Goal: Transaction & Acquisition: Purchase product/service

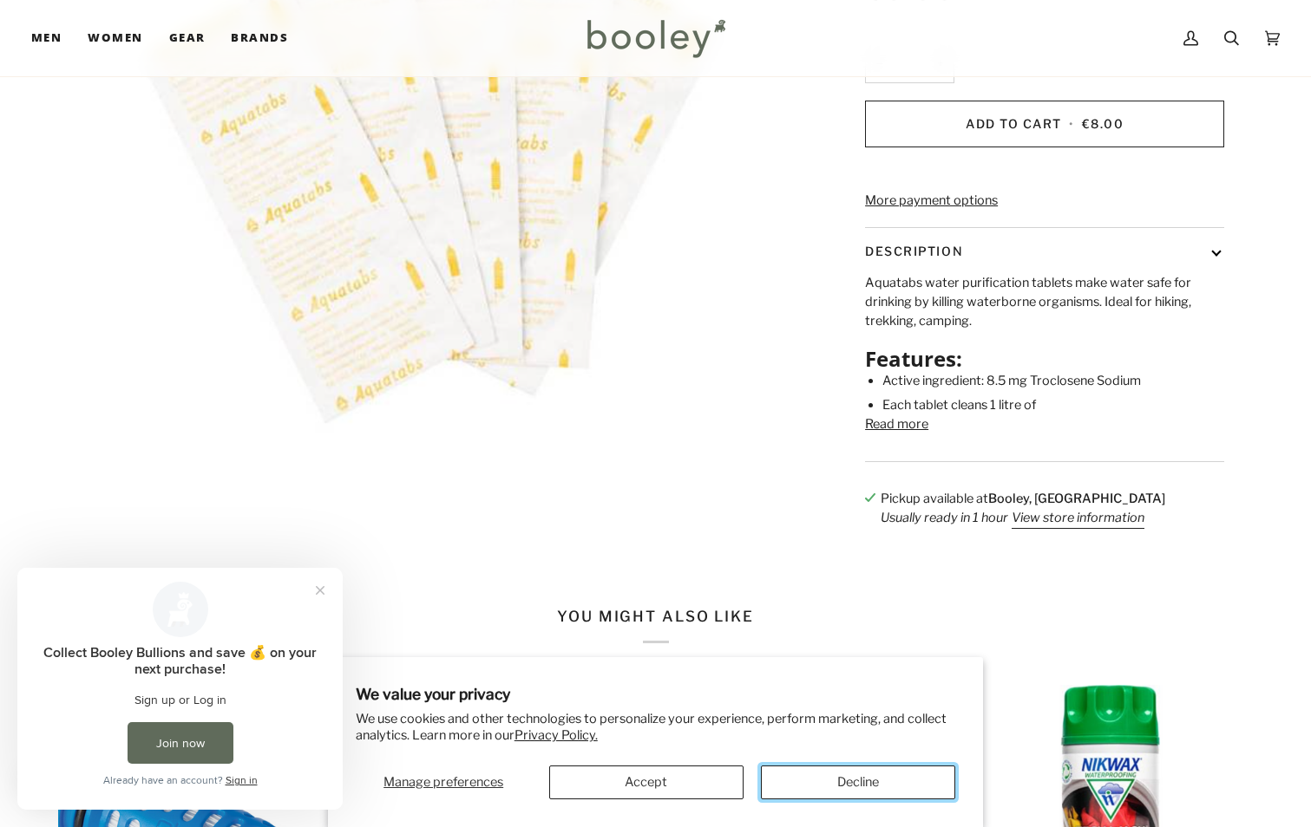
click at [825, 781] on button "Decline" at bounding box center [858, 783] width 194 height 34
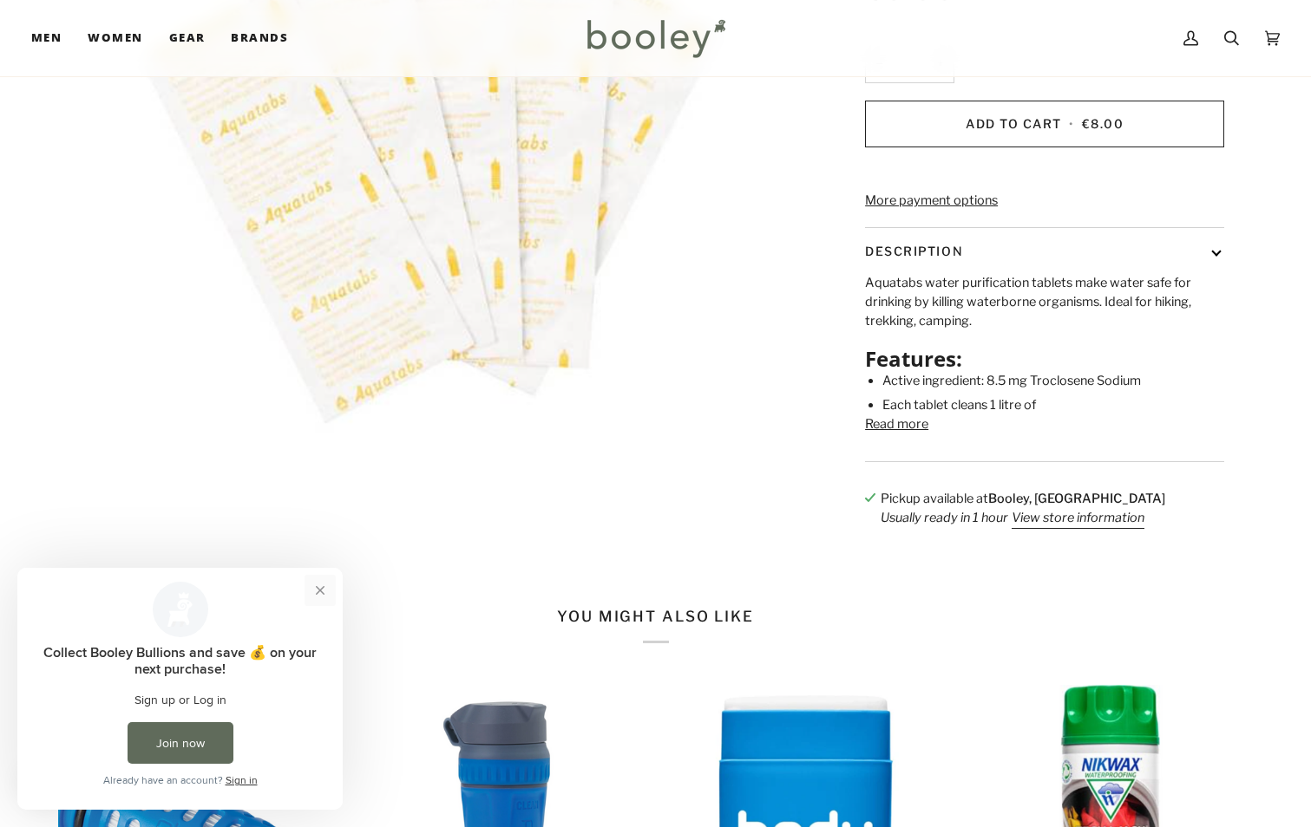
click at [315, 591] on button "Close prompt" at bounding box center [319, 590] width 31 height 31
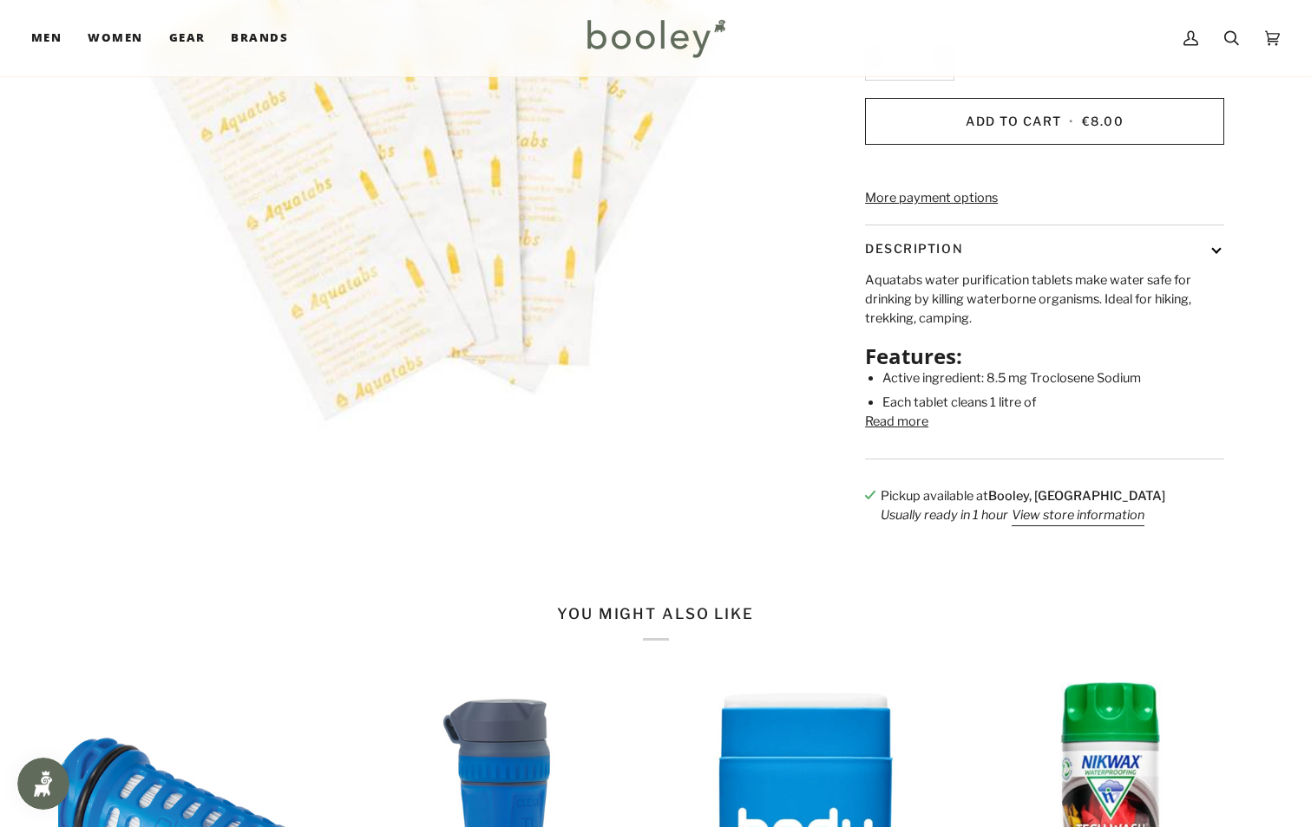
scroll to position [434, 0]
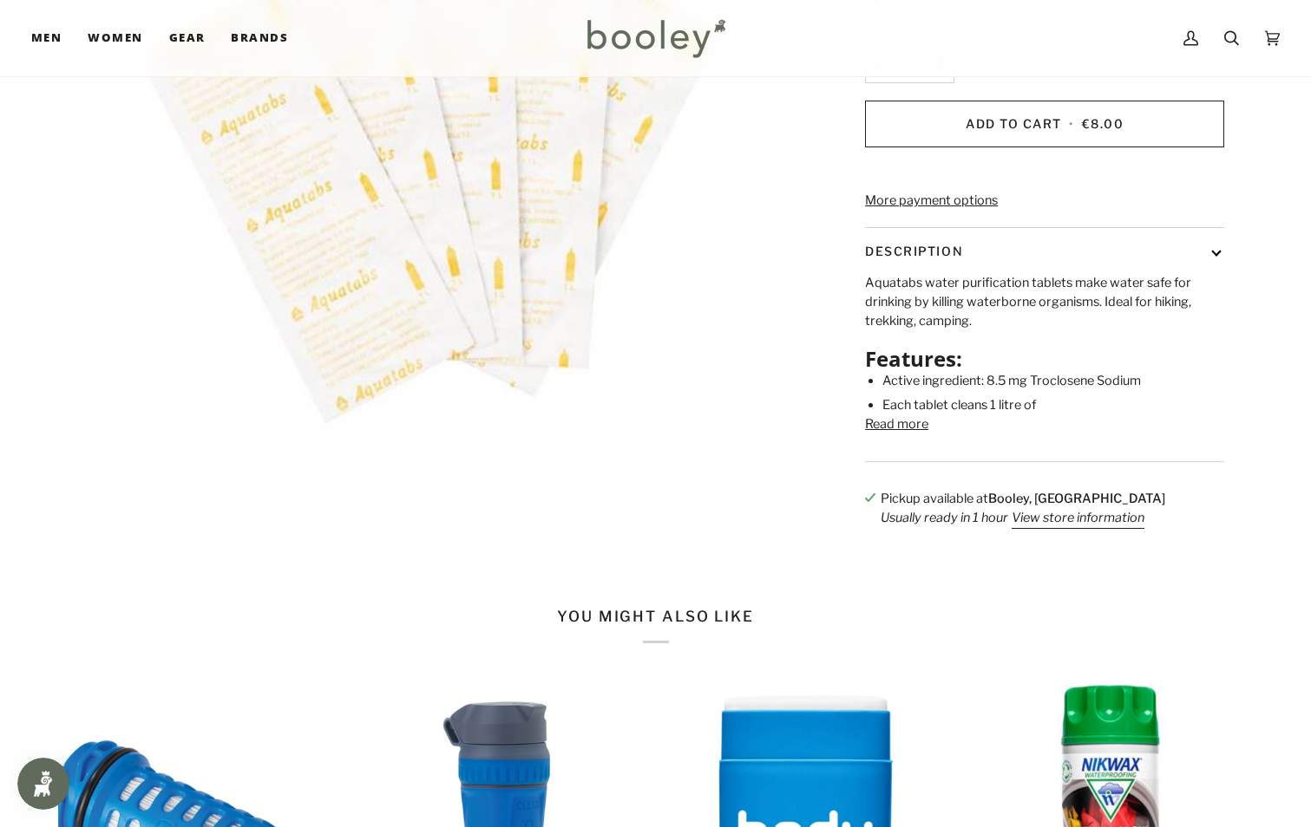
click at [1220, 274] on button "Description" at bounding box center [1044, 251] width 359 height 46
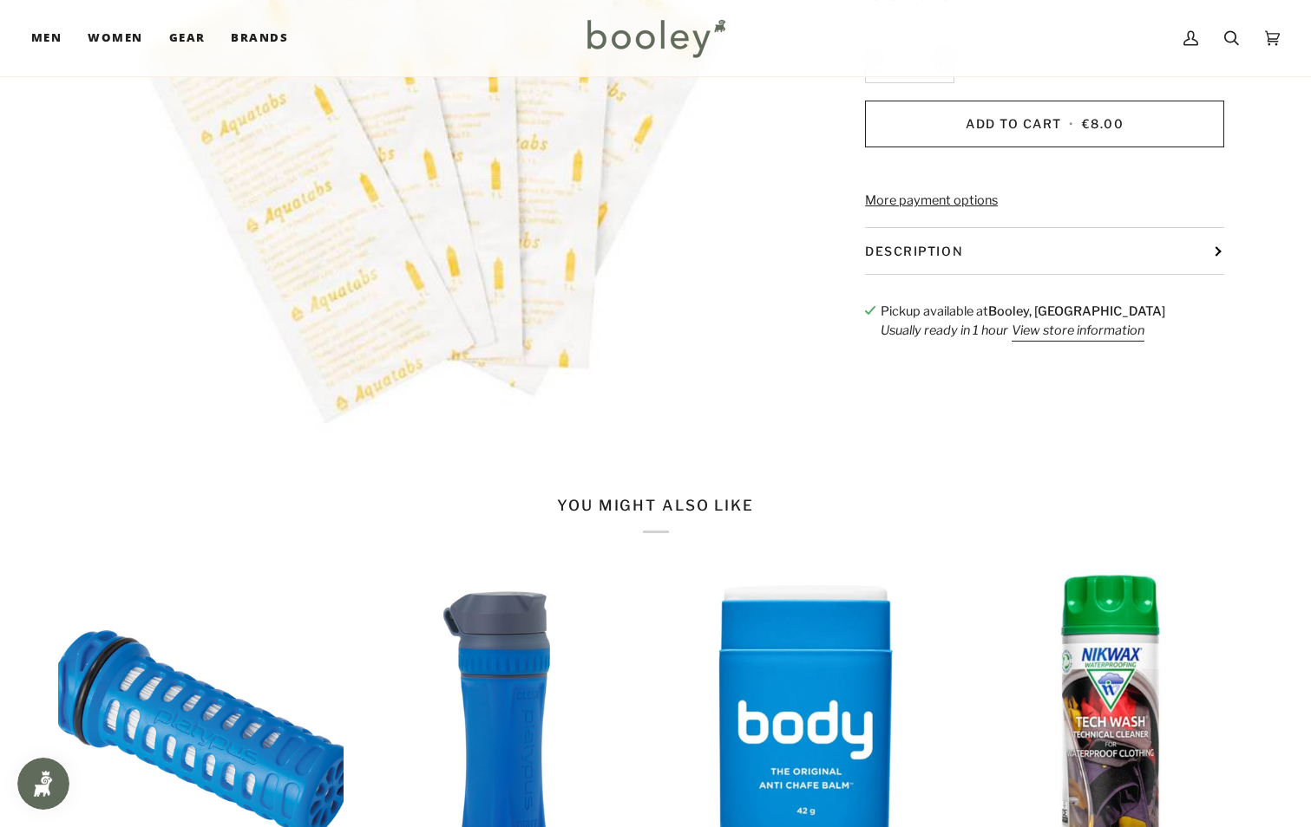
click at [1220, 274] on button "Description" at bounding box center [1044, 251] width 359 height 46
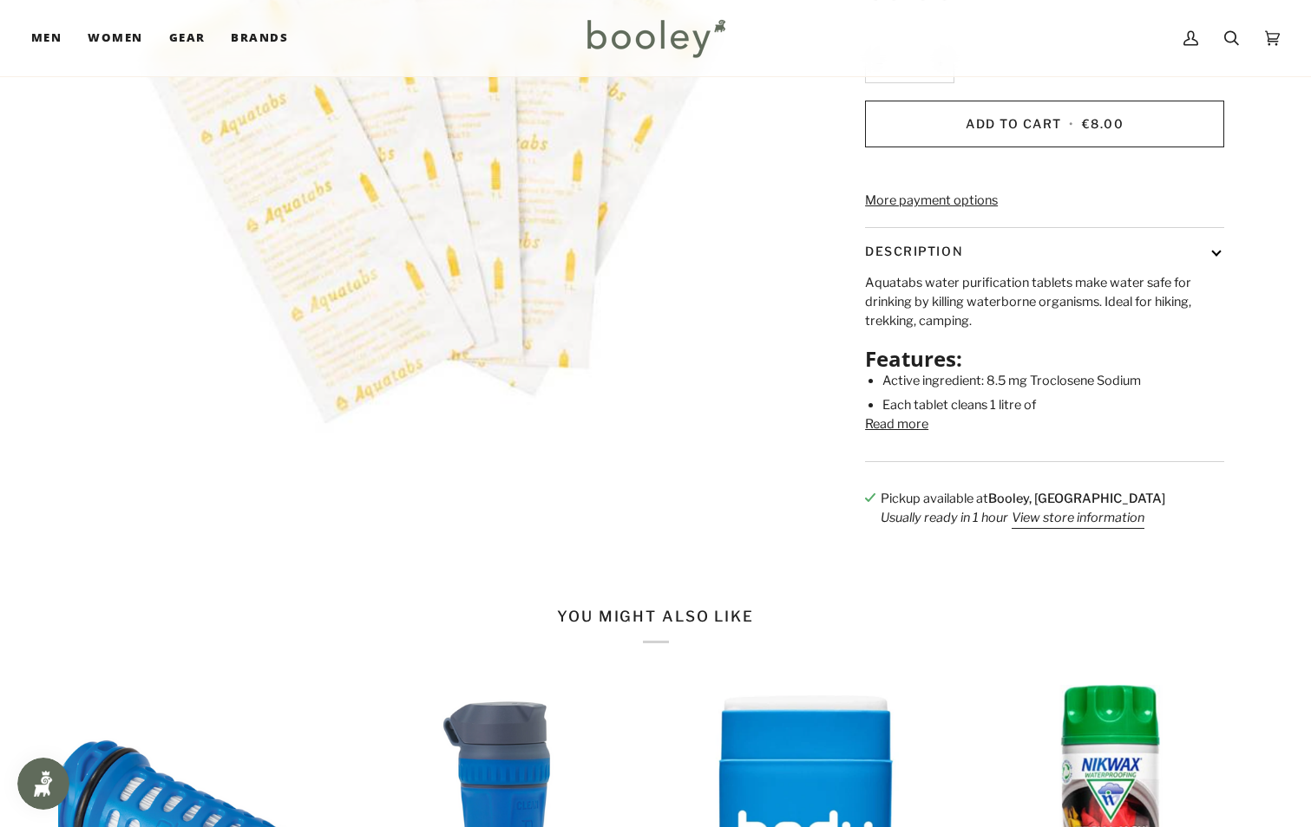
click at [916, 435] on button "Read more" at bounding box center [896, 424] width 63 height 19
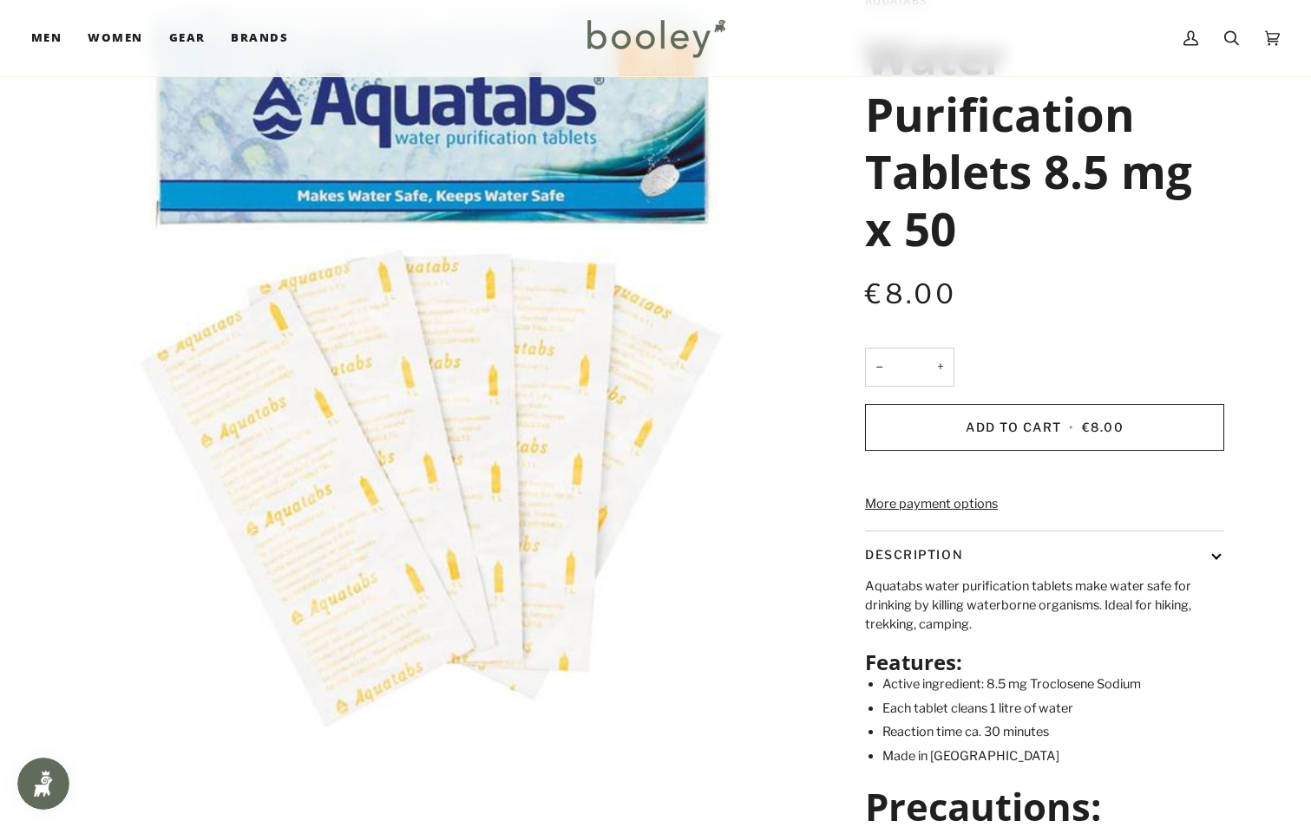
scroll to position [87, 0]
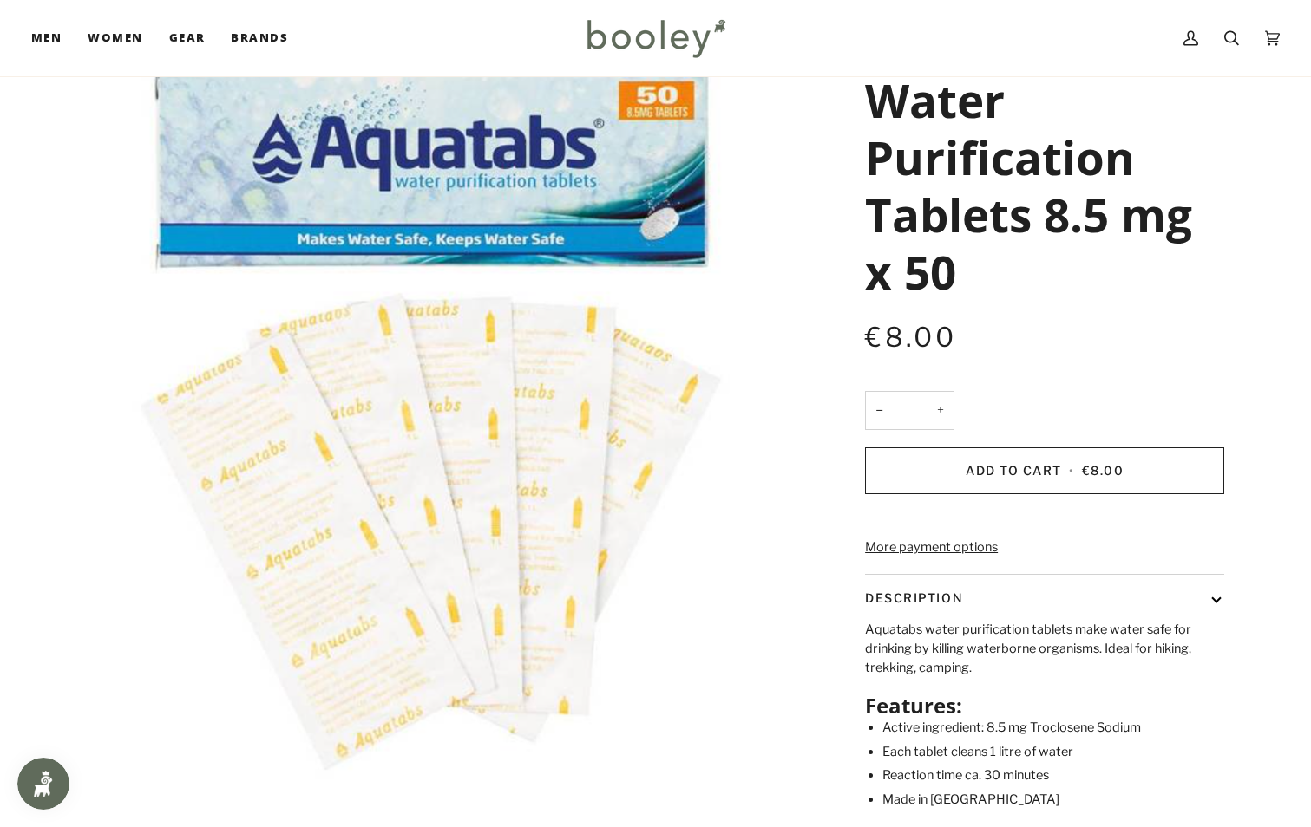
click at [939, 409] on button "+" at bounding box center [940, 410] width 28 height 39
type input "*"
click at [1028, 475] on span "Add to Cart" at bounding box center [1010, 470] width 96 height 15
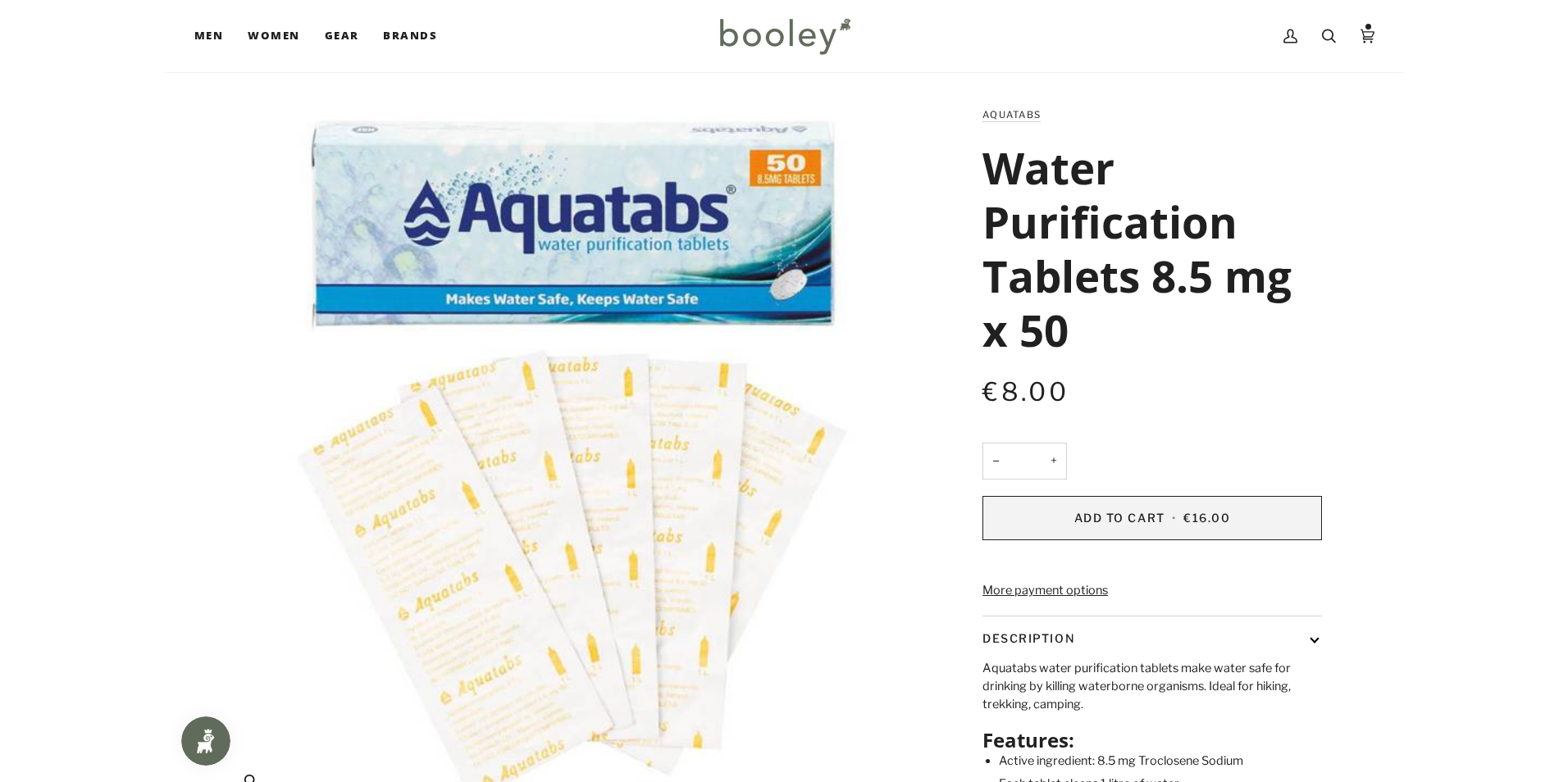
scroll to position [0, 0]
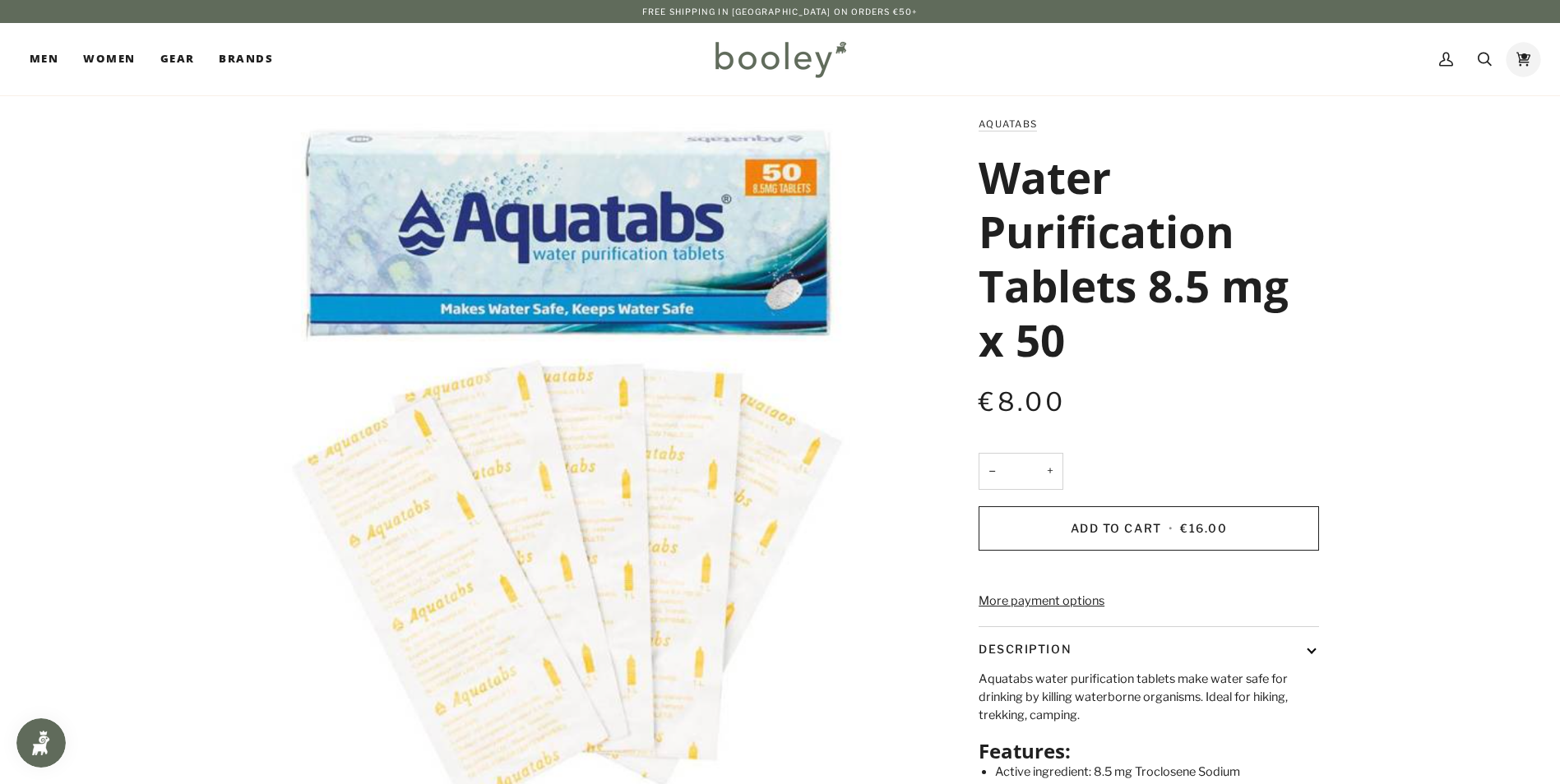
click at [1242, 59] on icon at bounding box center [1523, 59] width 14 height 25
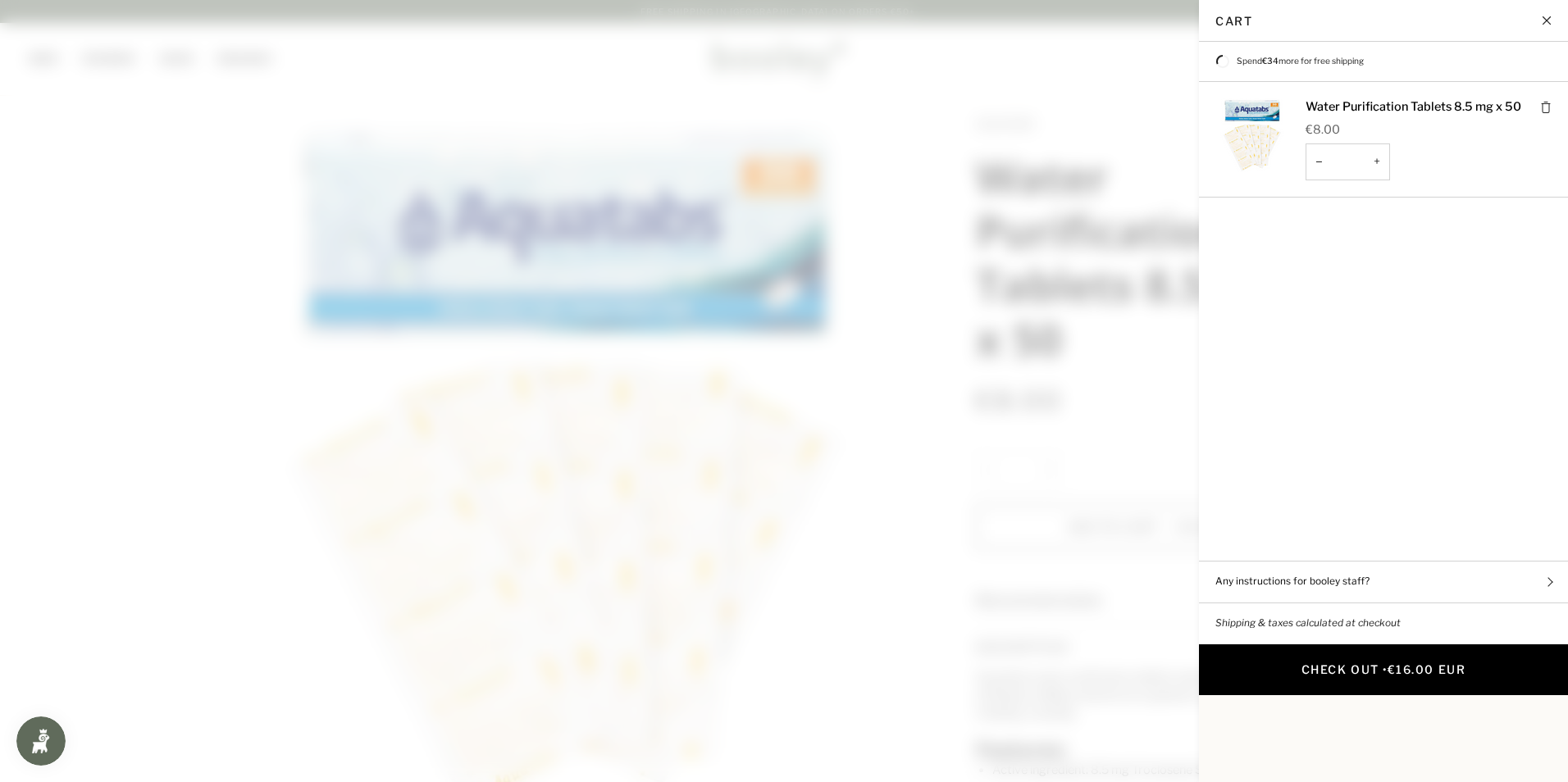
click at [1239, 646] on button "Check Out • €16.00 EUR" at bounding box center [1384, 670] width 369 height 51
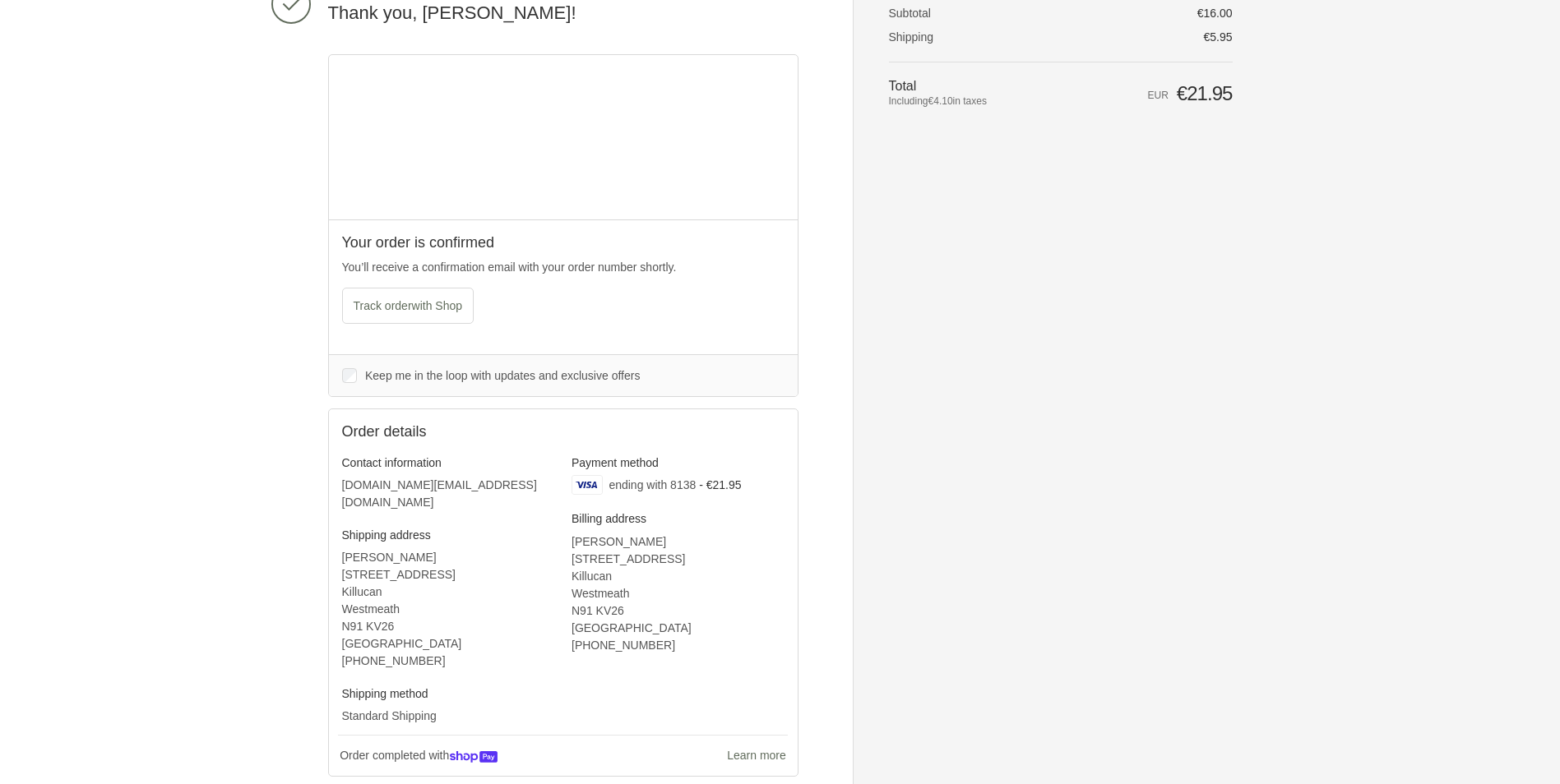
scroll to position [246, 0]
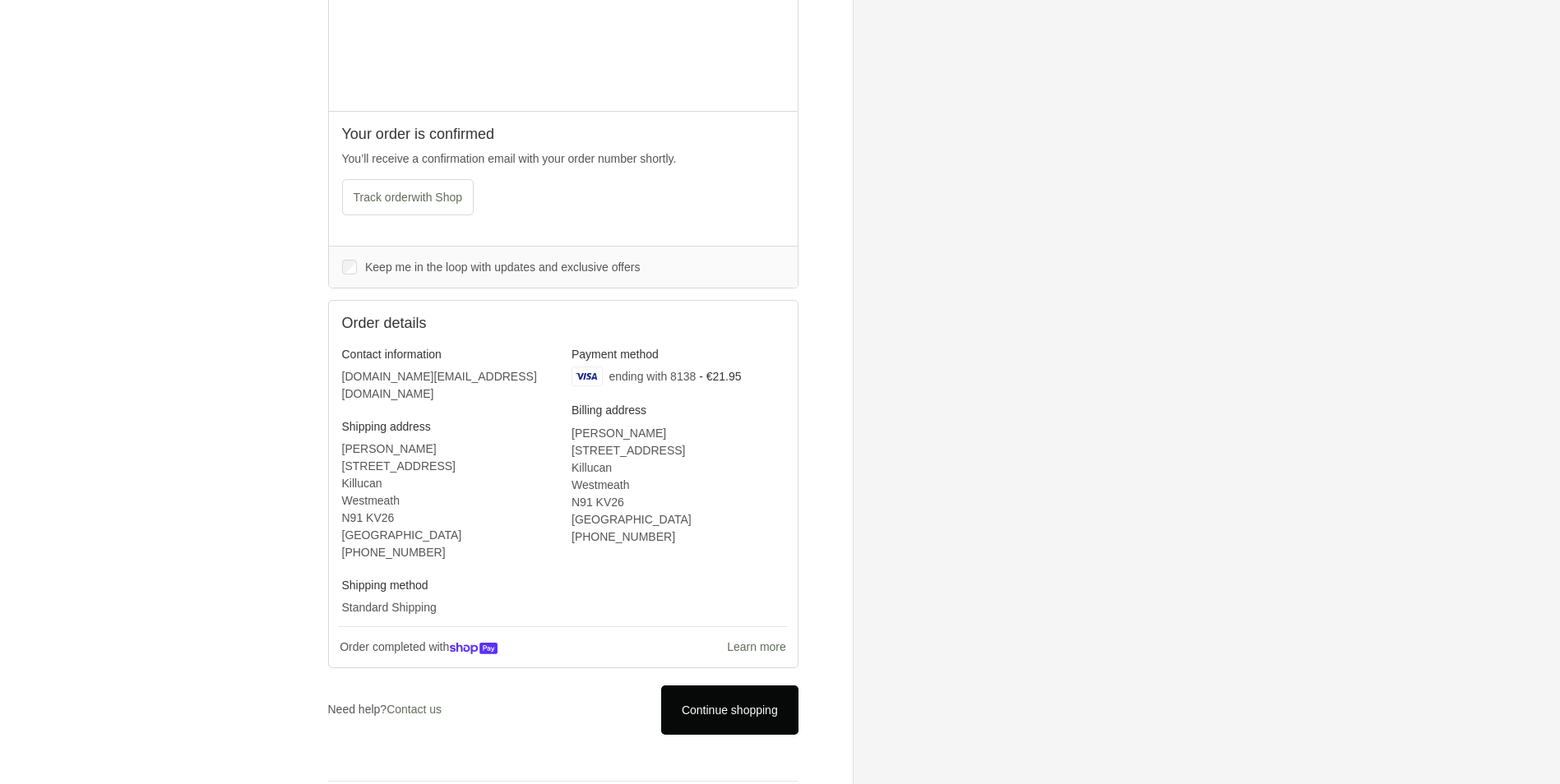
click at [695, 703] on span "Continue shopping" at bounding box center [729, 710] width 96 height 13
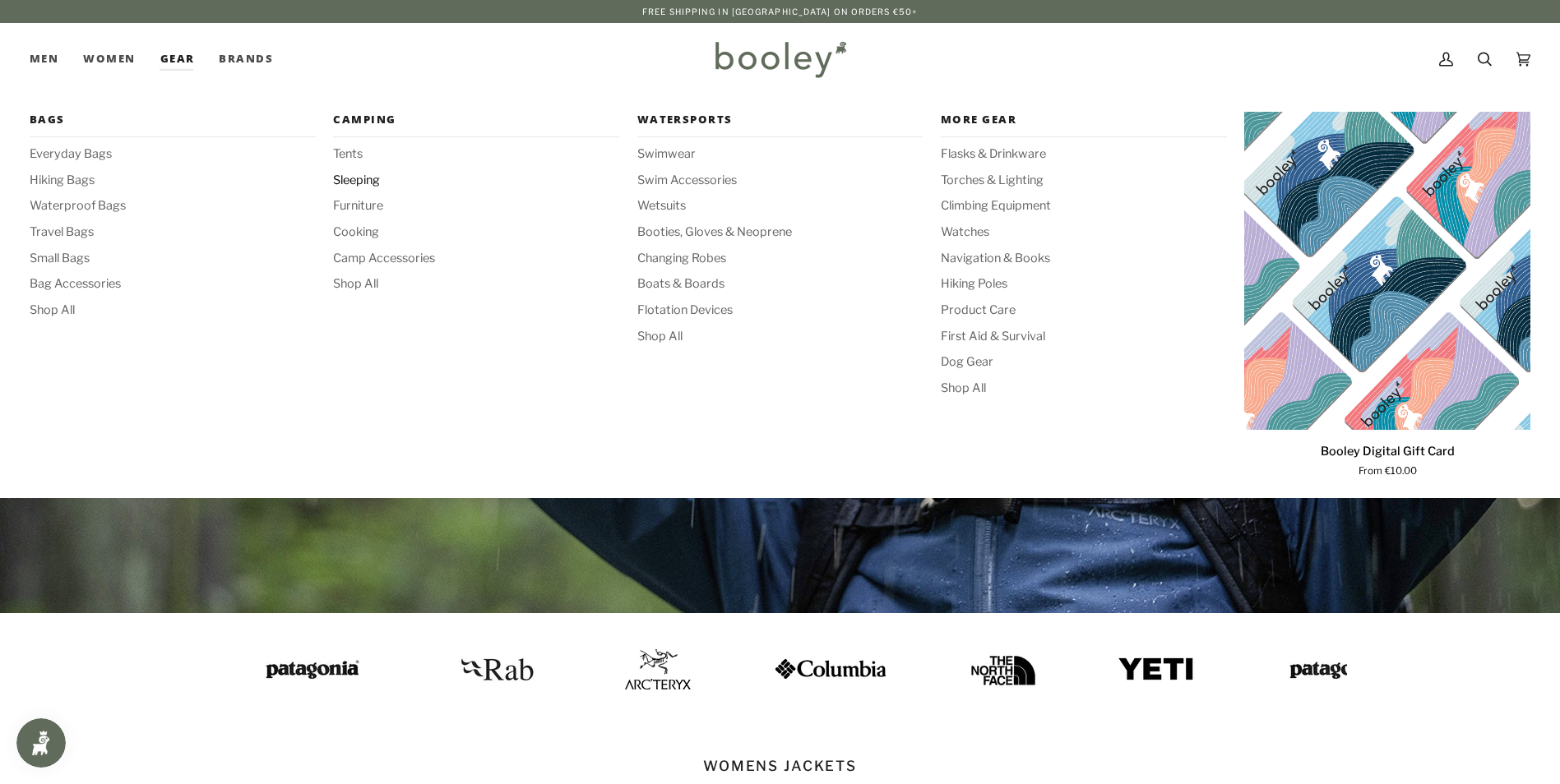
click at [371, 181] on span "Sleeping" at bounding box center [476, 180] width 286 height 18
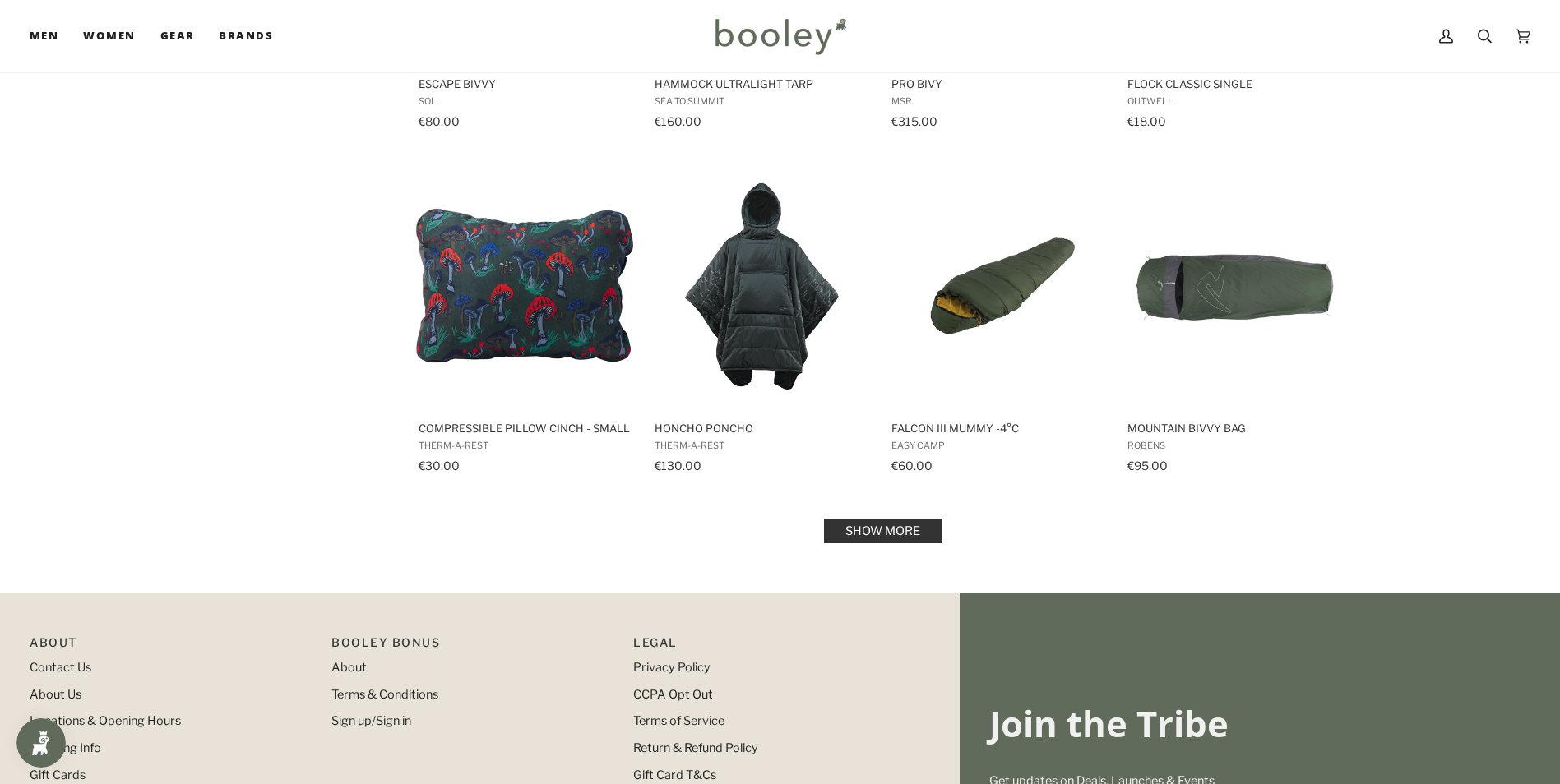
scroll to position [1562, 0]
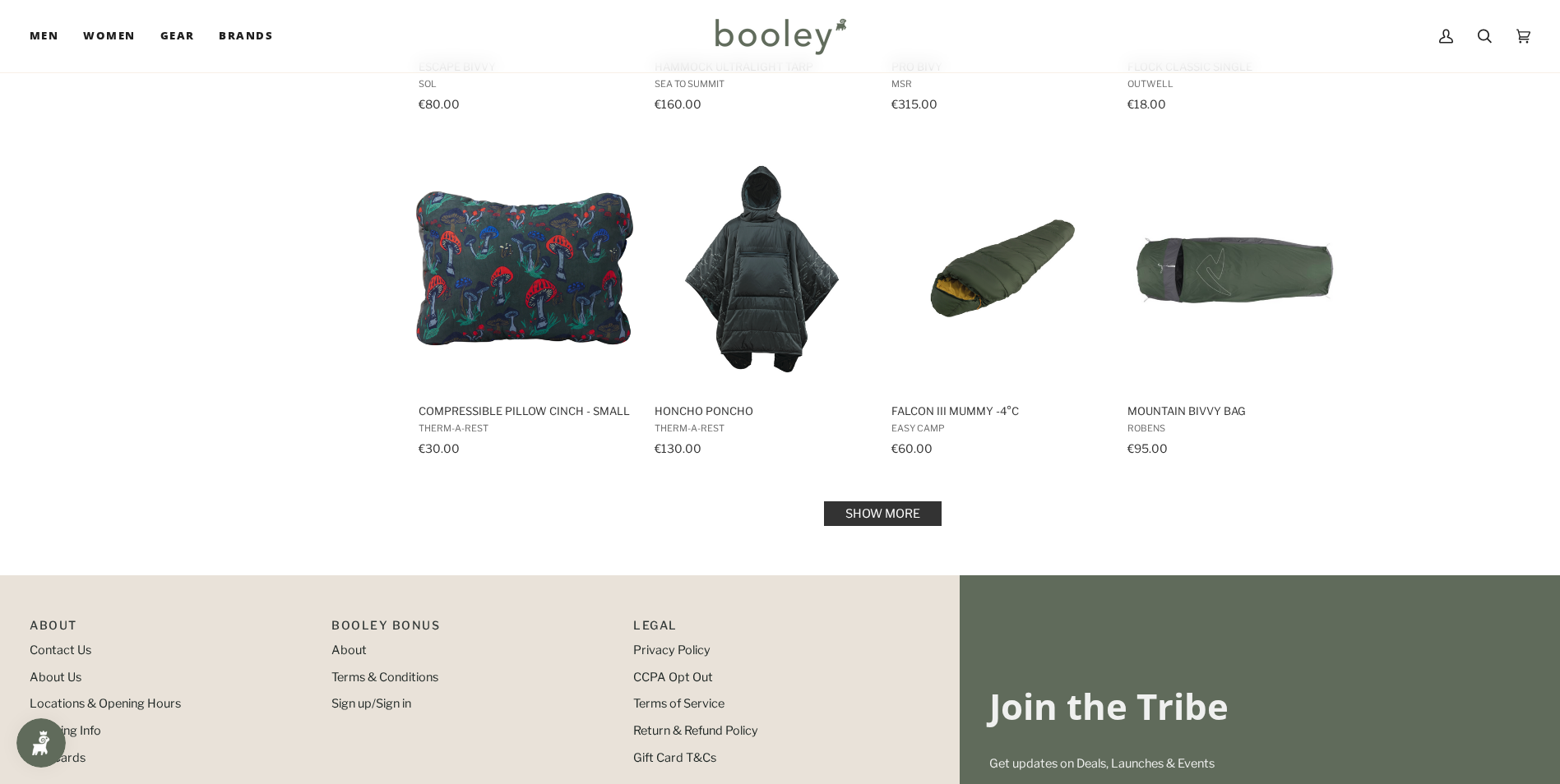
click at [906, 517] on link "Show more" at bounding box center [883, 514] width 118 height 25
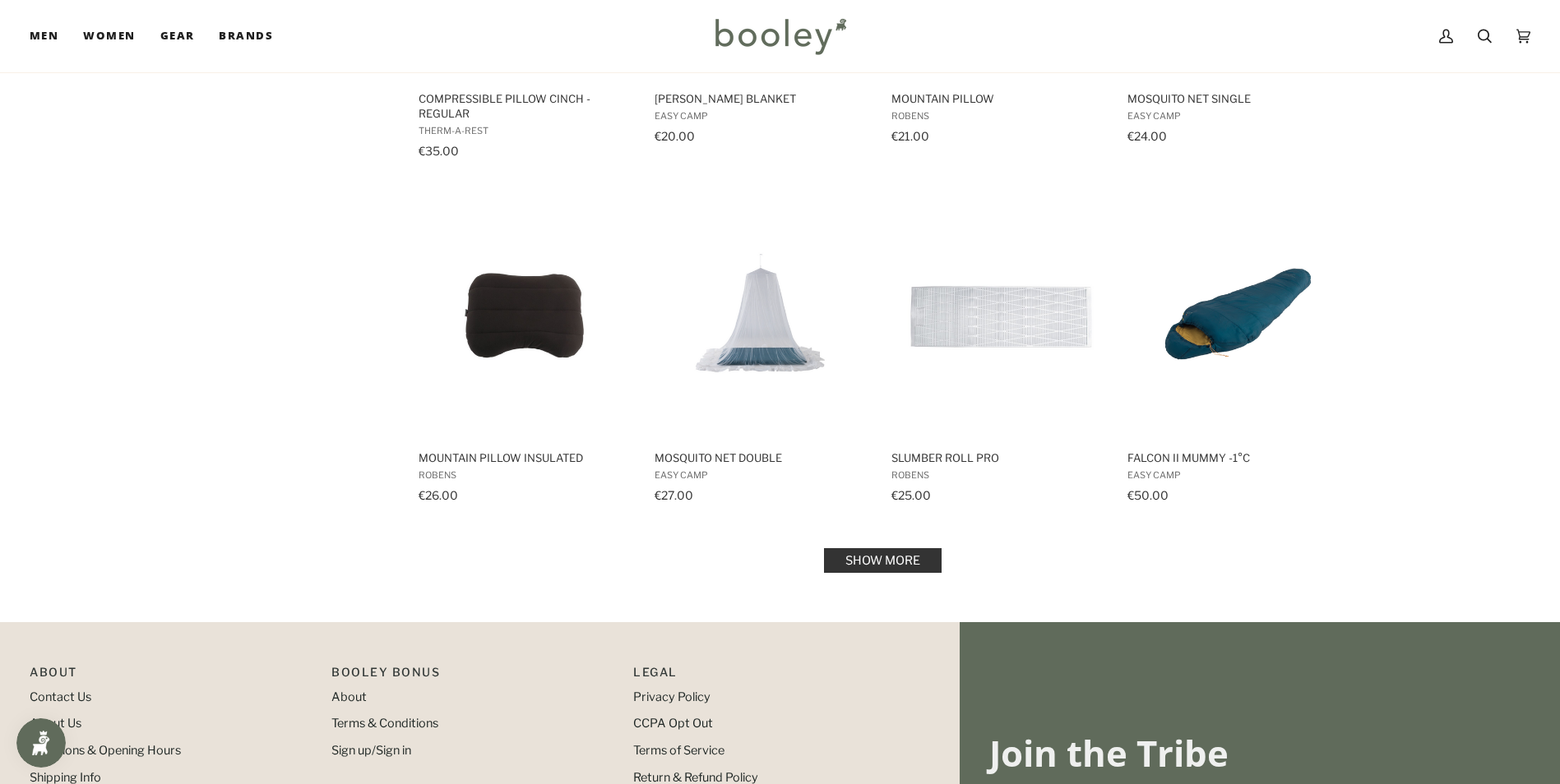
scroll to position [3289, 0]
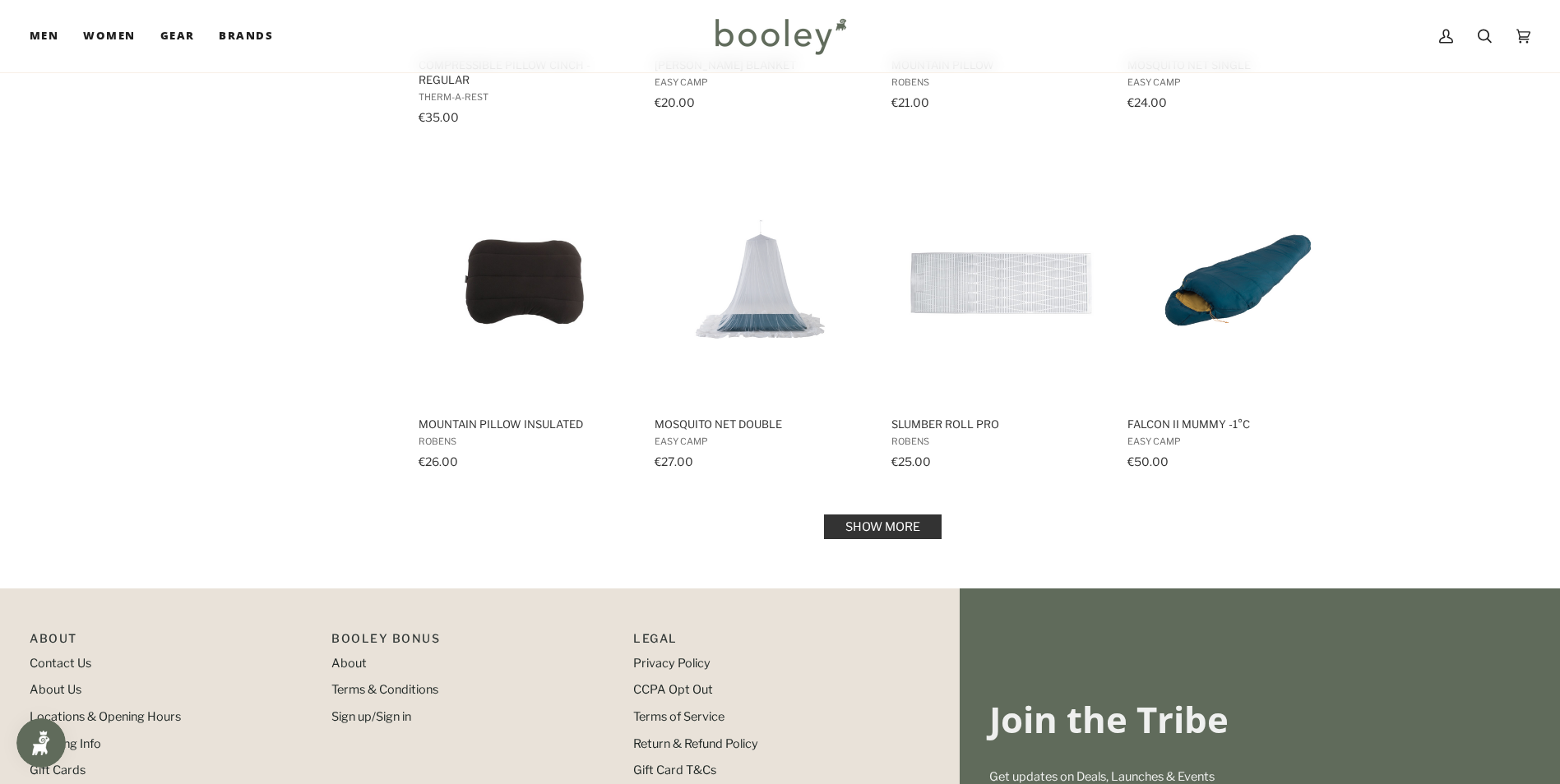
click at [873, 524] on link "Show more" at bounding box center [883, 527] width 118 height 25
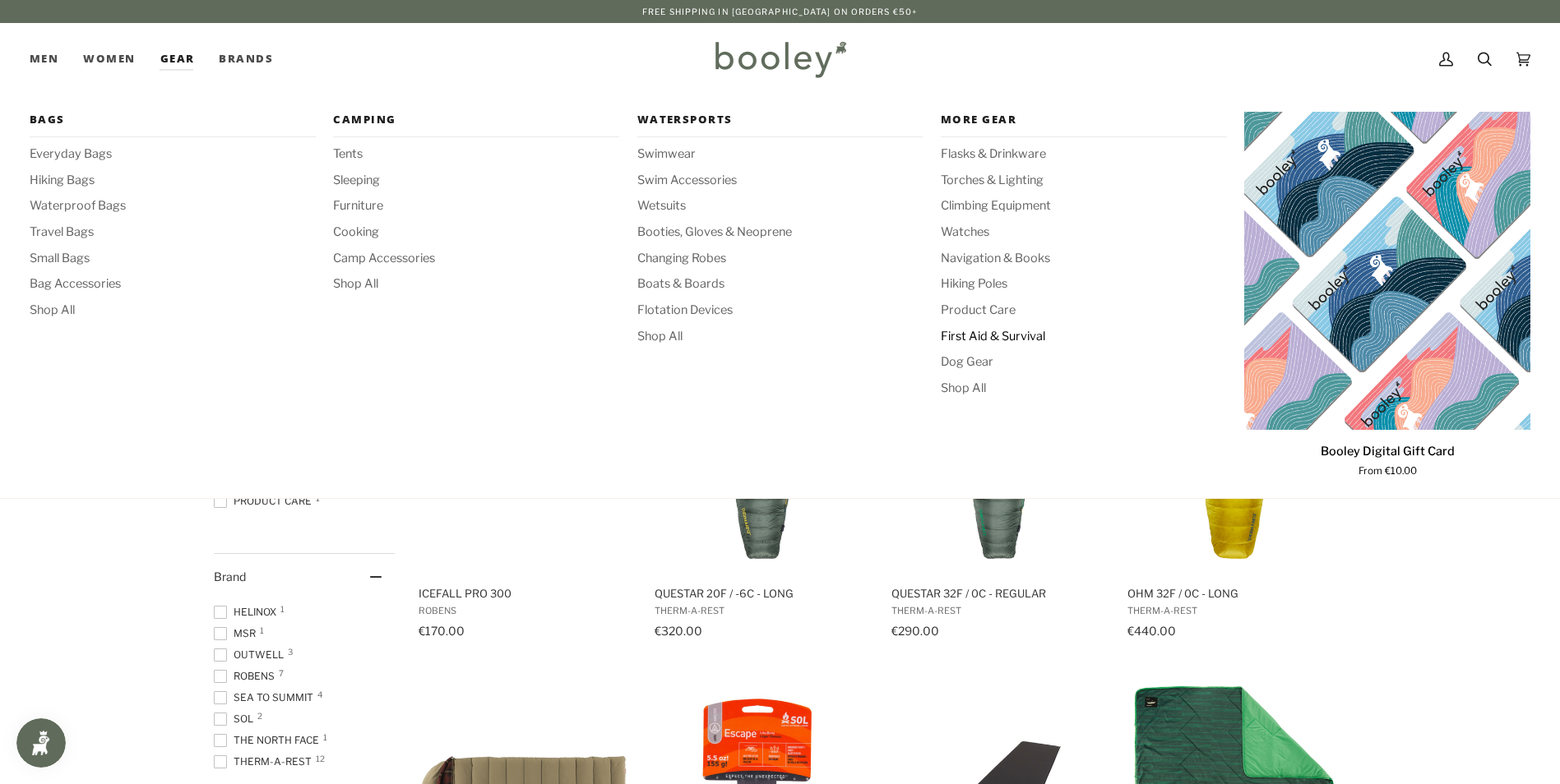
click at [1008, 334] on span "First Aid & Survival" at bounding box center [1084, 337] width 286 height 18
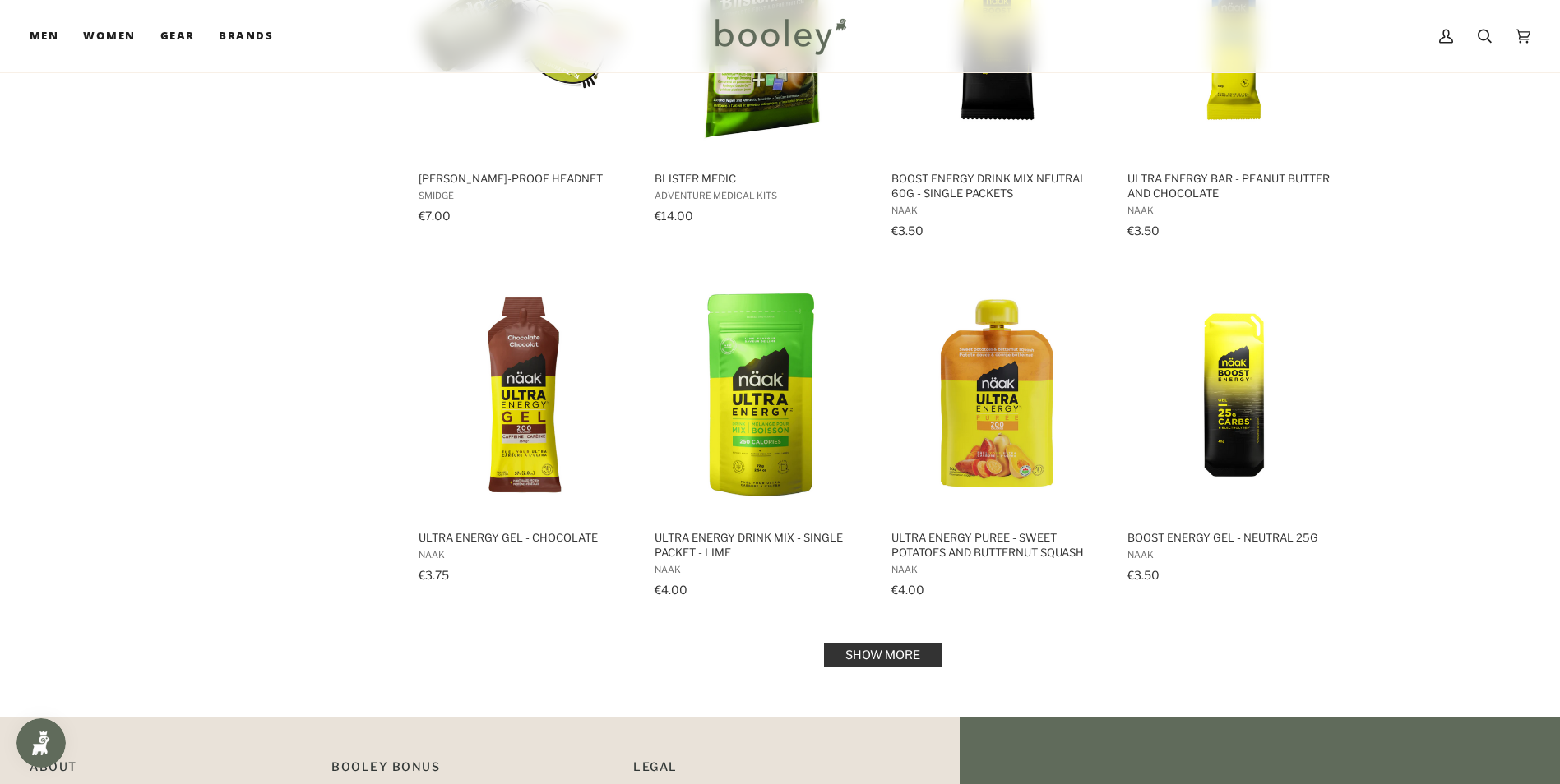
scroll to position [1562, 0]
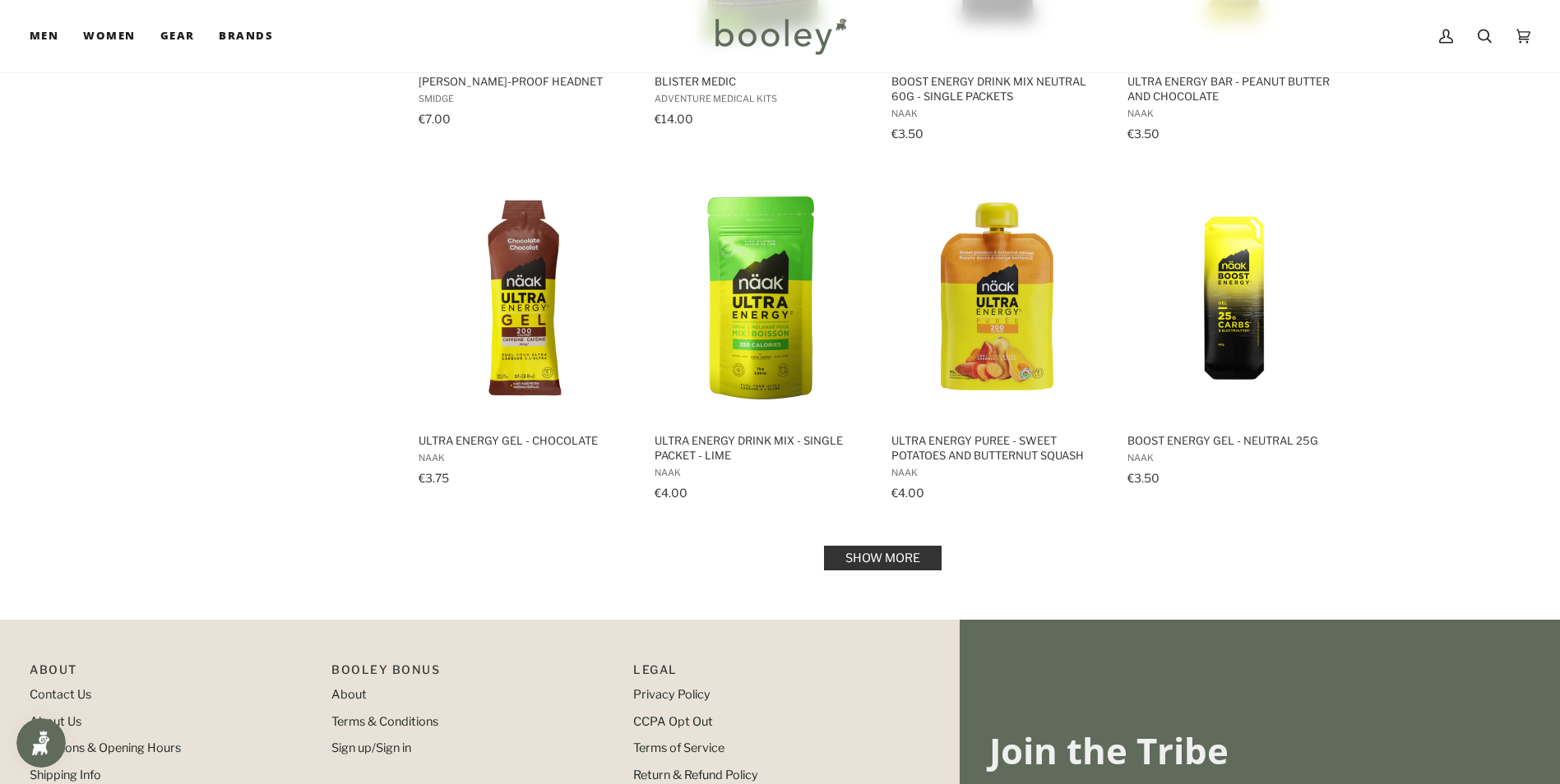
click at [910, 555] on link "Show more" at bounding box center [883, 558] width 118 height 25
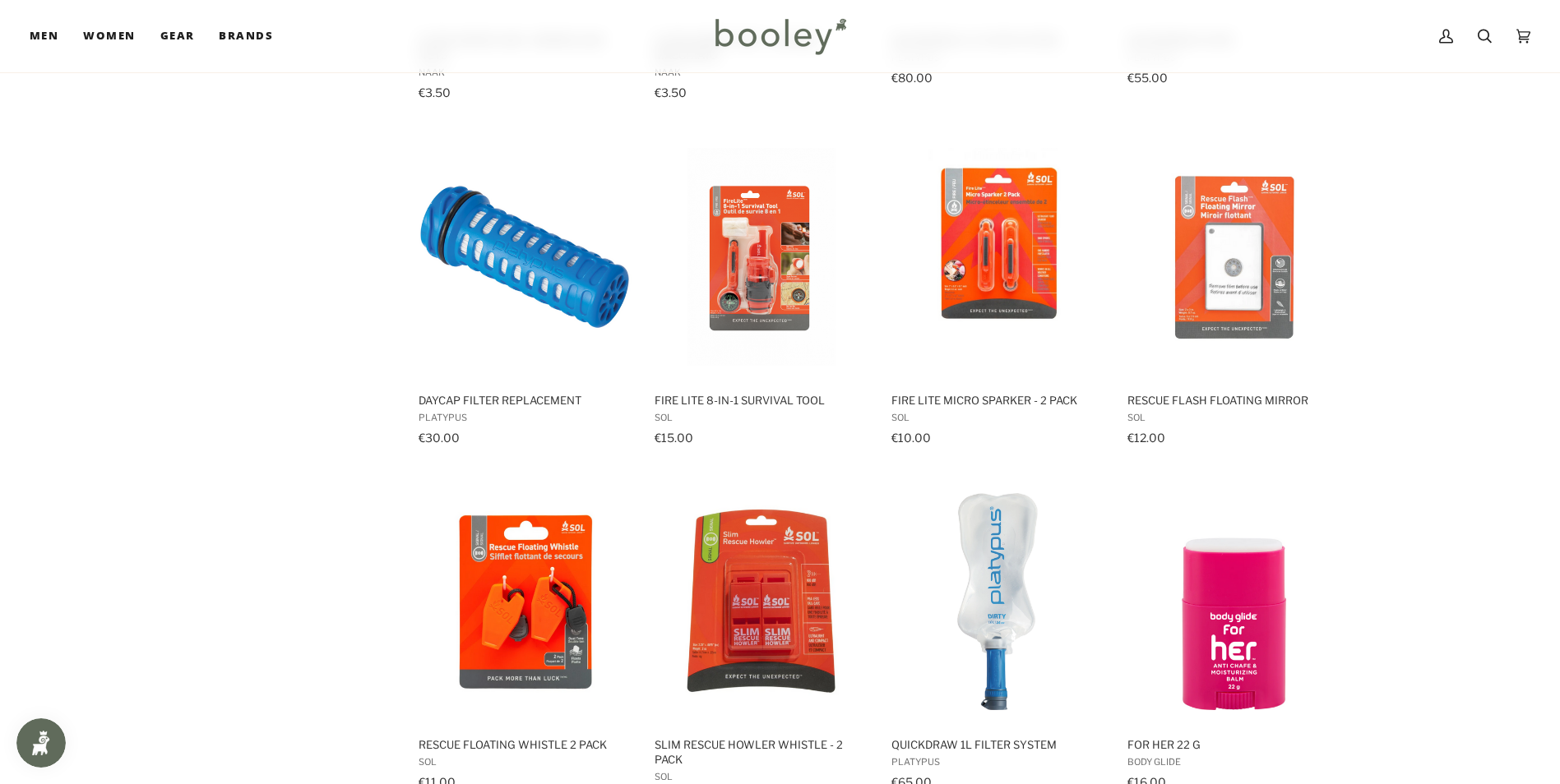
scroll to position [3207, 0]
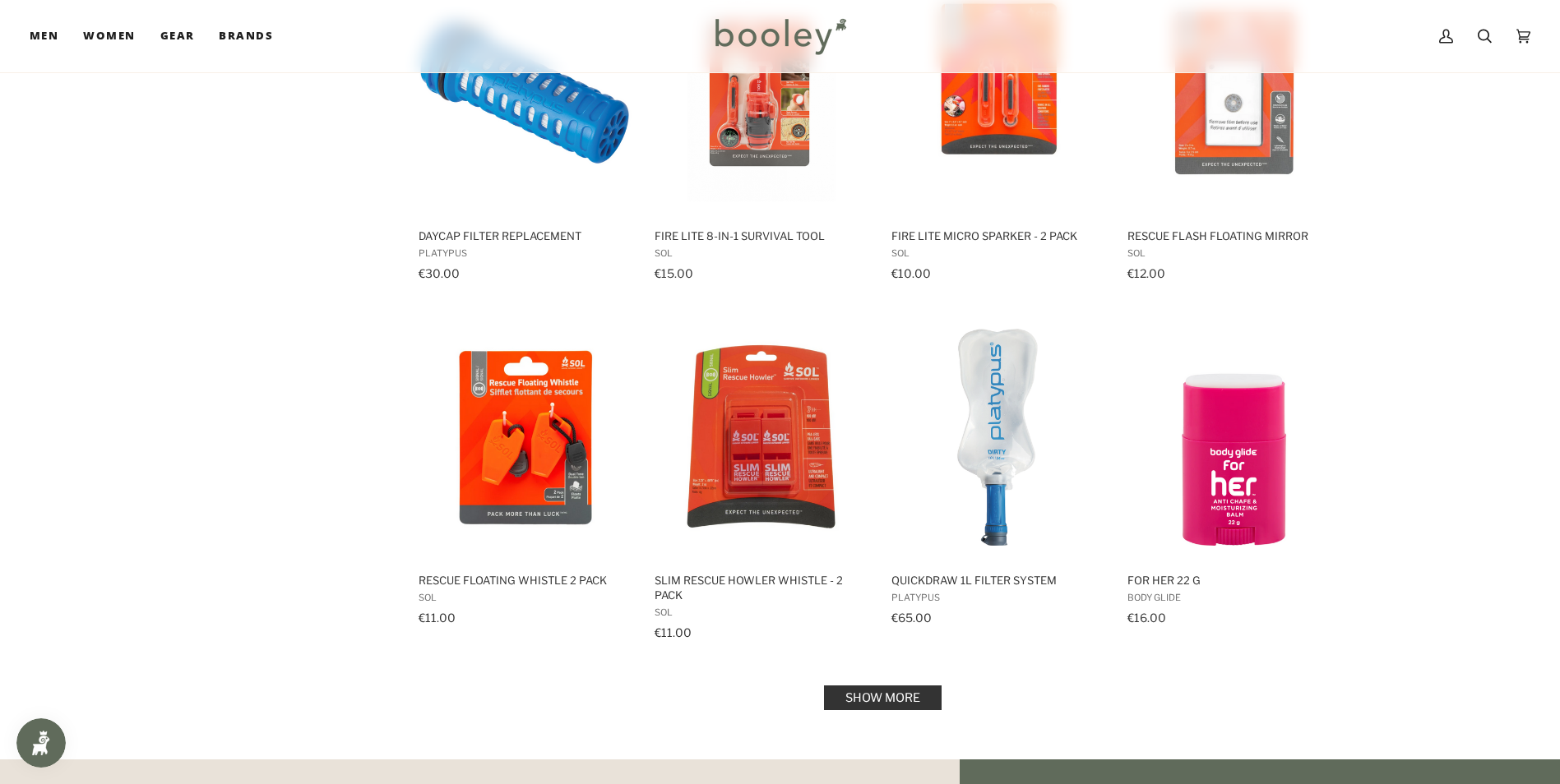
click at [904, 700] on link "Show more" at bounding box center [883, 698] width 118 height 25
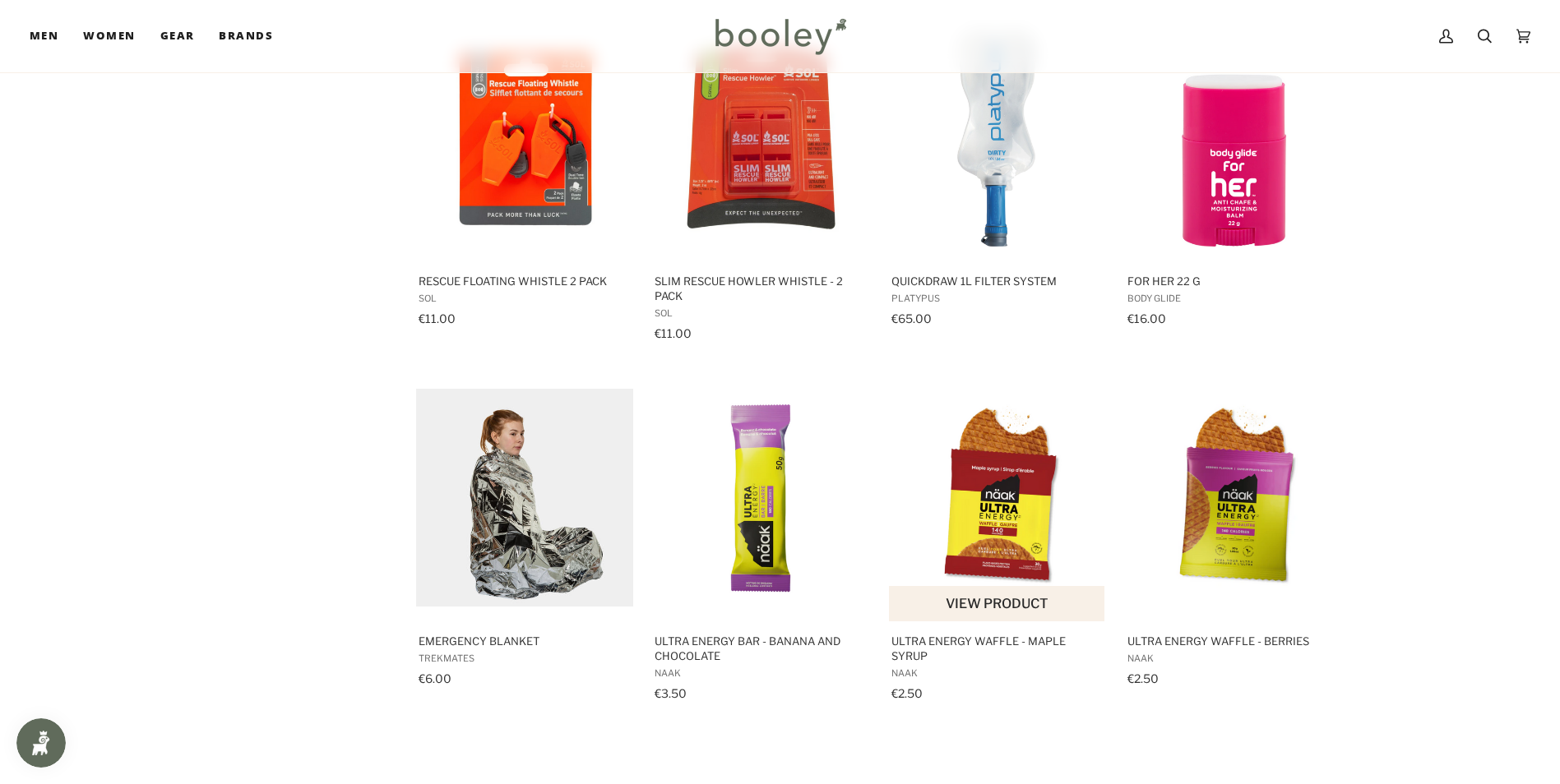
scroll to position [3536, 0]
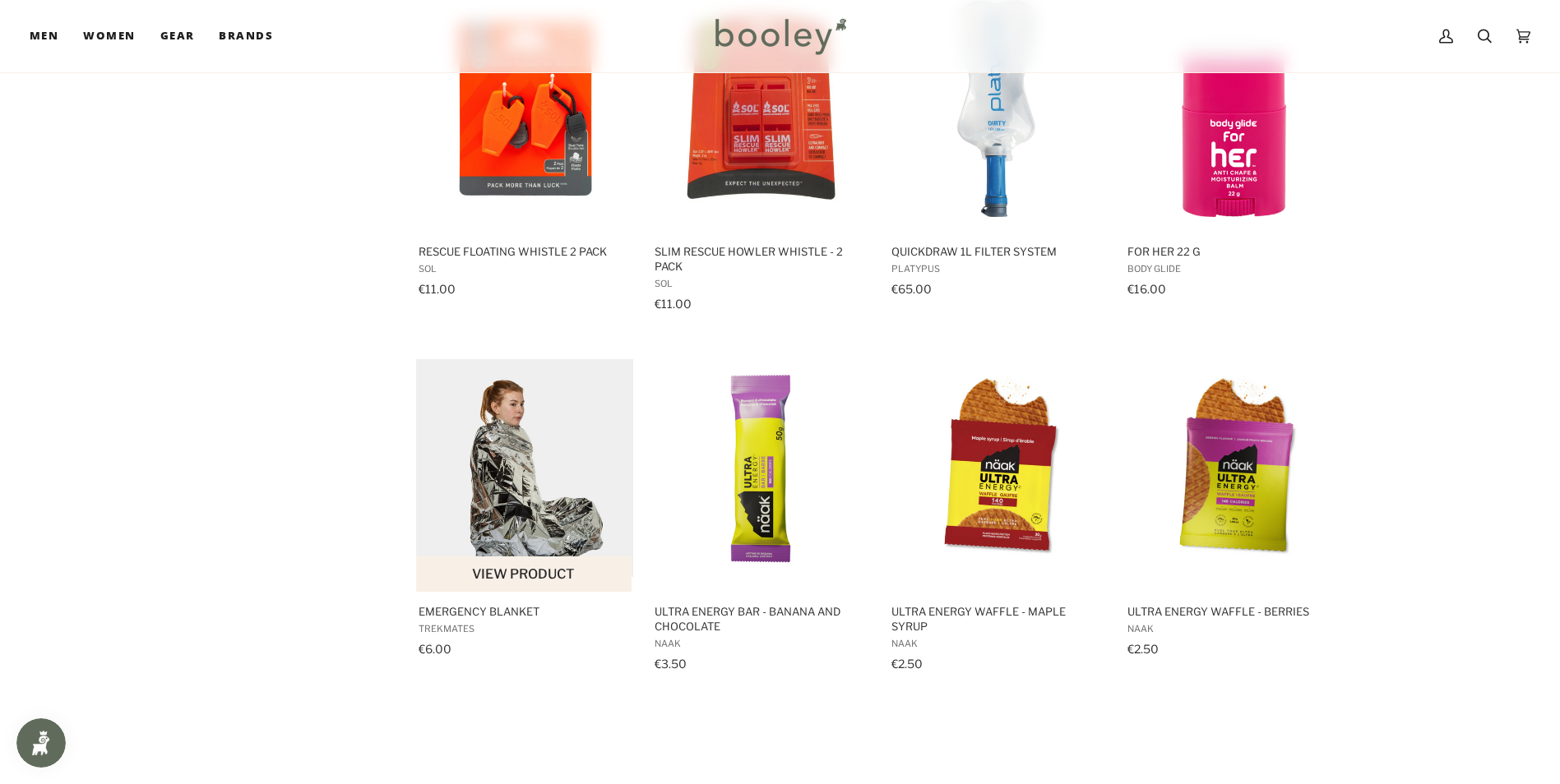
click at [499, 606] on span "Emergency Blanket" at bounding box center [524, 612] width 213 height 15
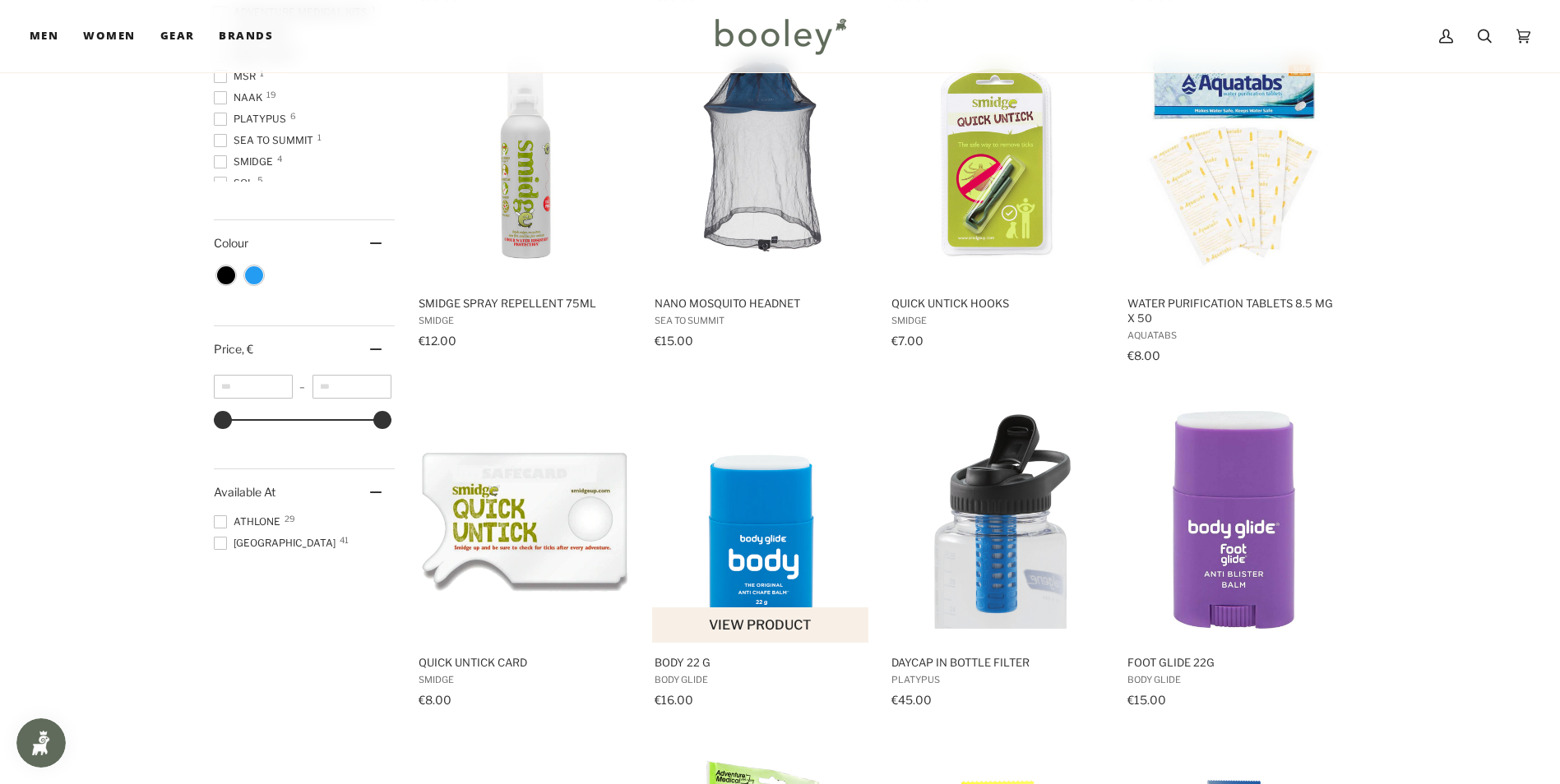
scroll to position [658, 0]
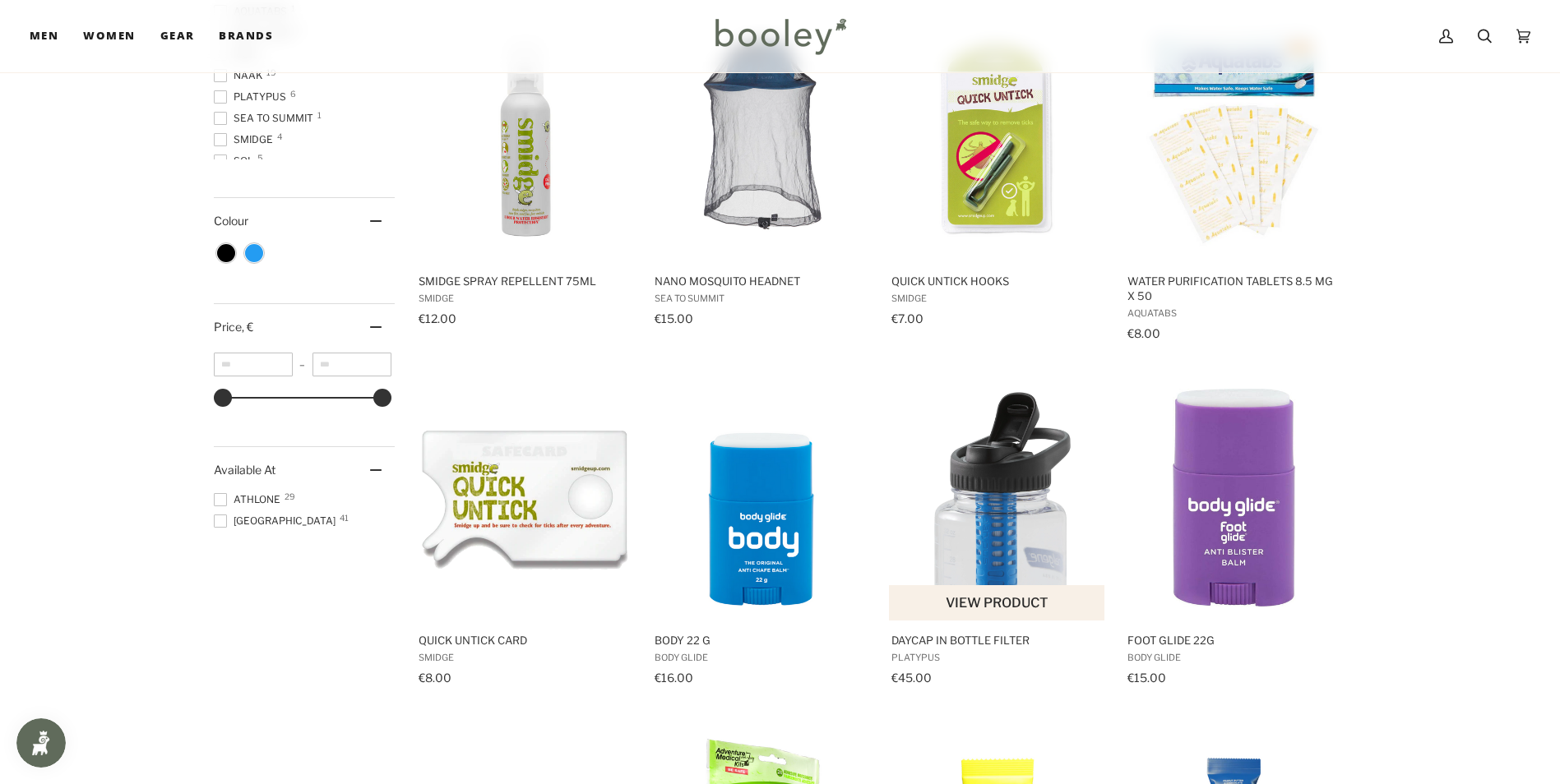
click at [930, 644] on span "Daycap In Bottle Filter" at bounding box center [998, 641] width 213 height 15
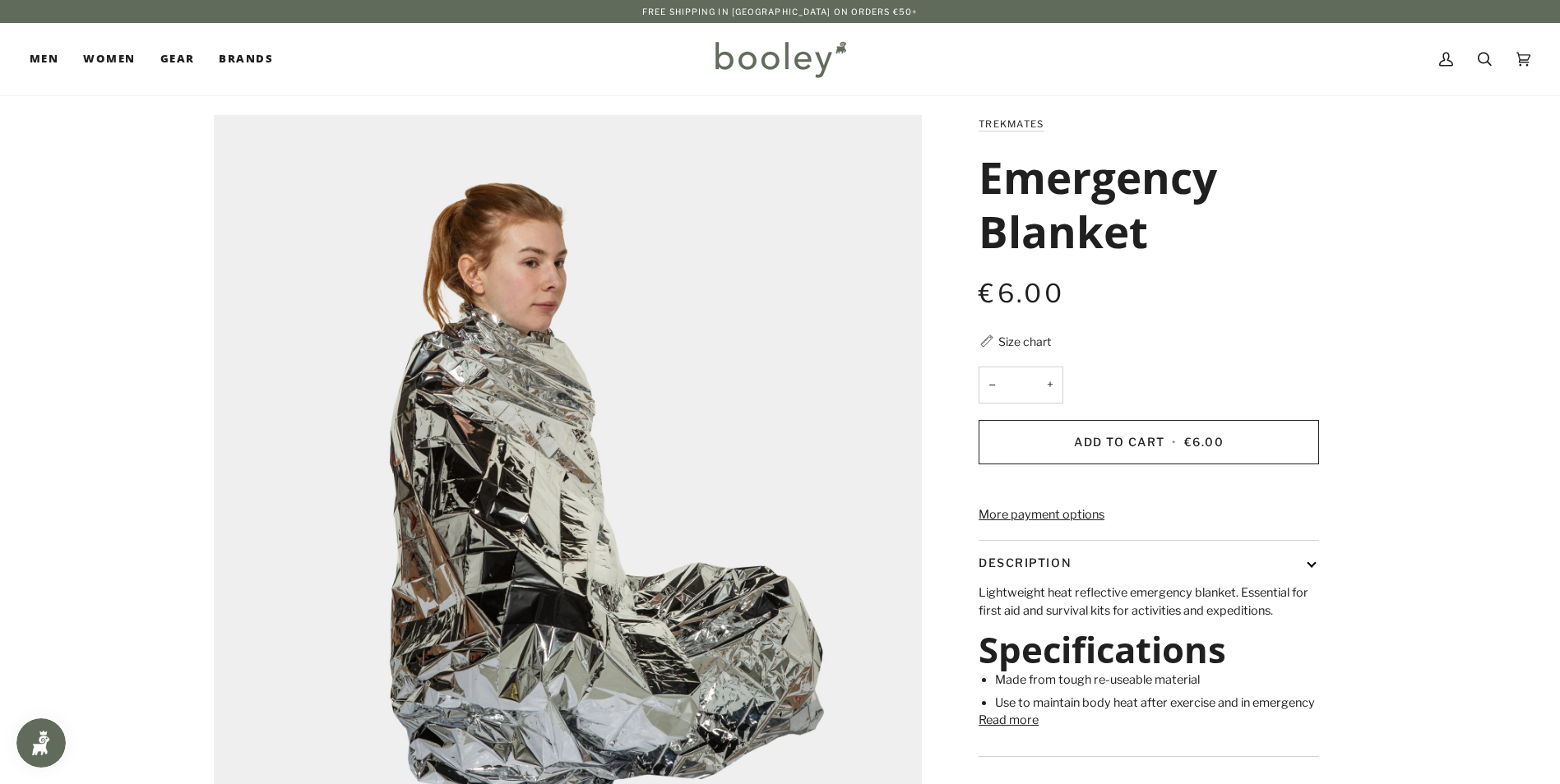
click at [1313, 585] on button "Description" at bounding box center [1148, 563] width 340 height 44
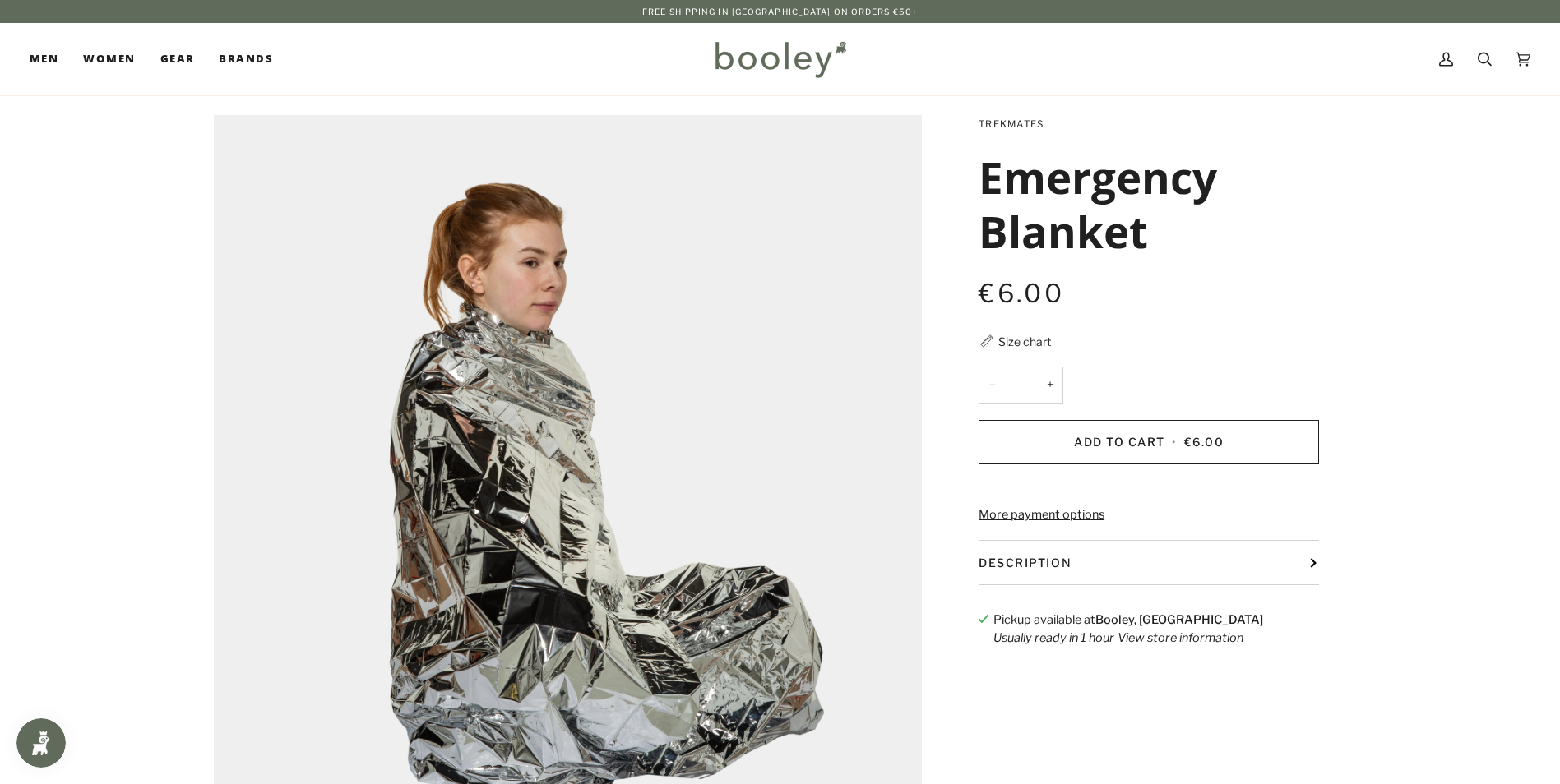
click at [1313, 585] on button "Description" at bounding box center [1148, 563] width 340 height 44
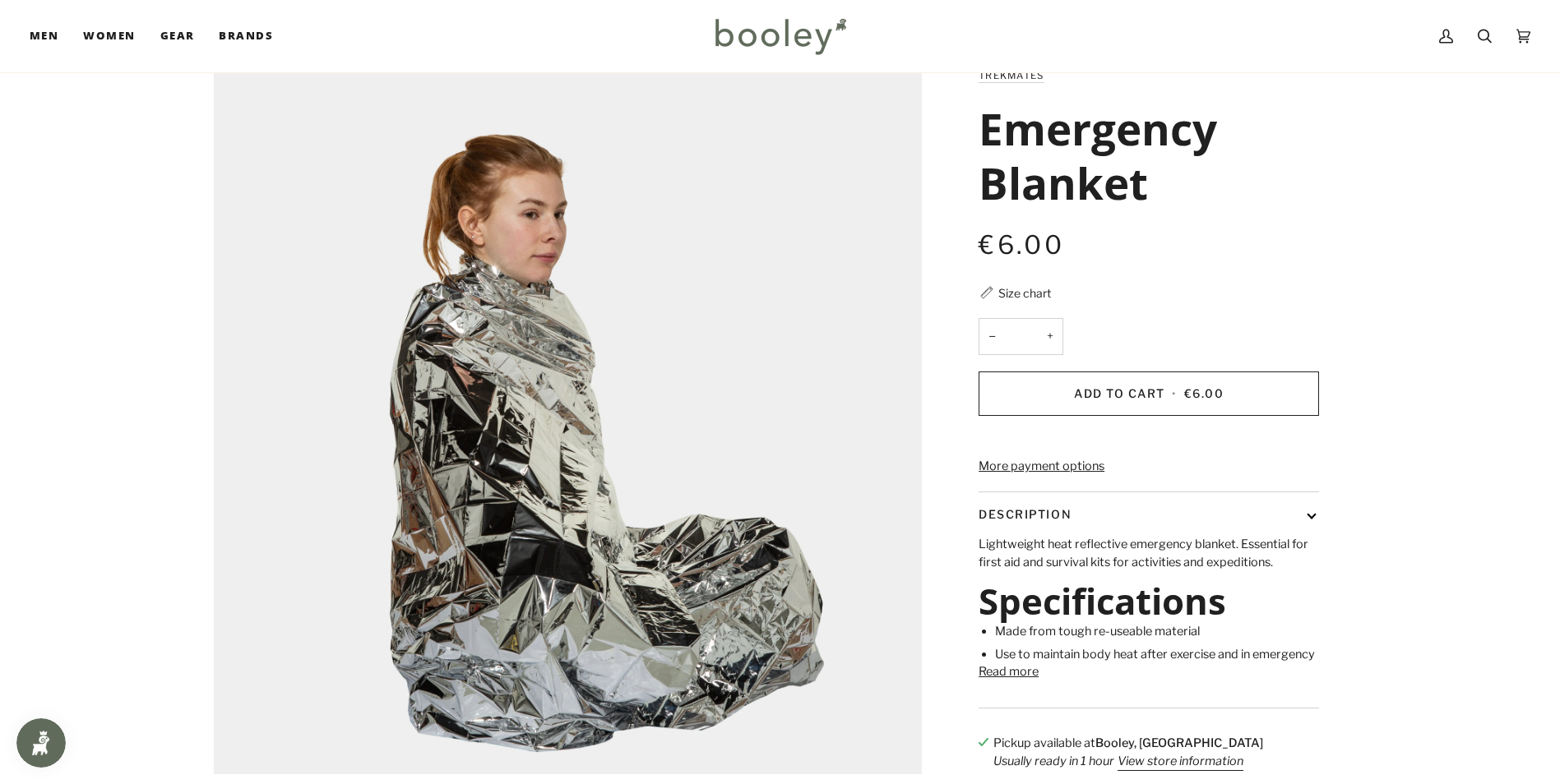
scroll to position [82, 0]
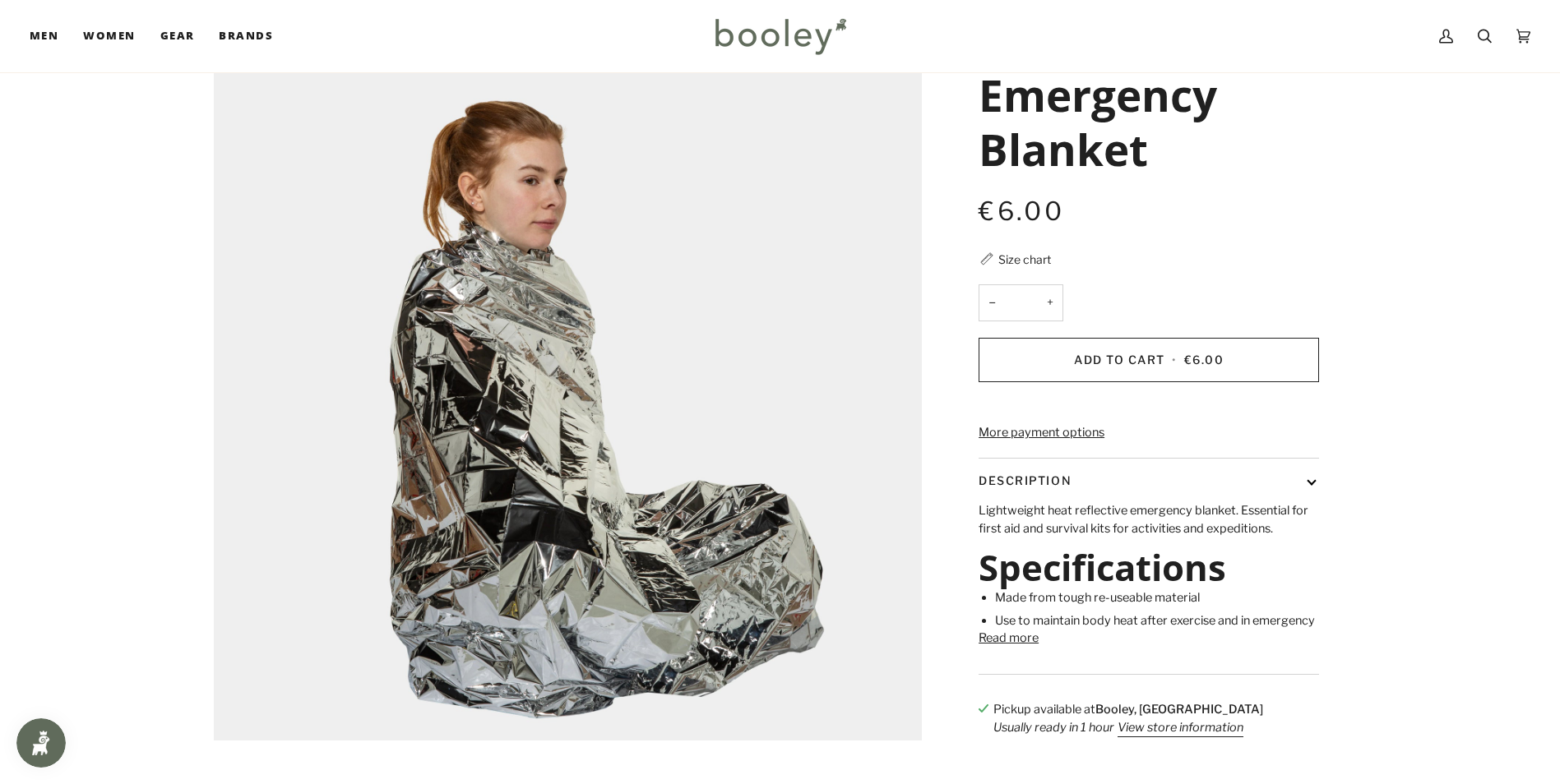
click at [1012, 647] on button "Read more" at bounding box center [1008, 638] width 60 height 18
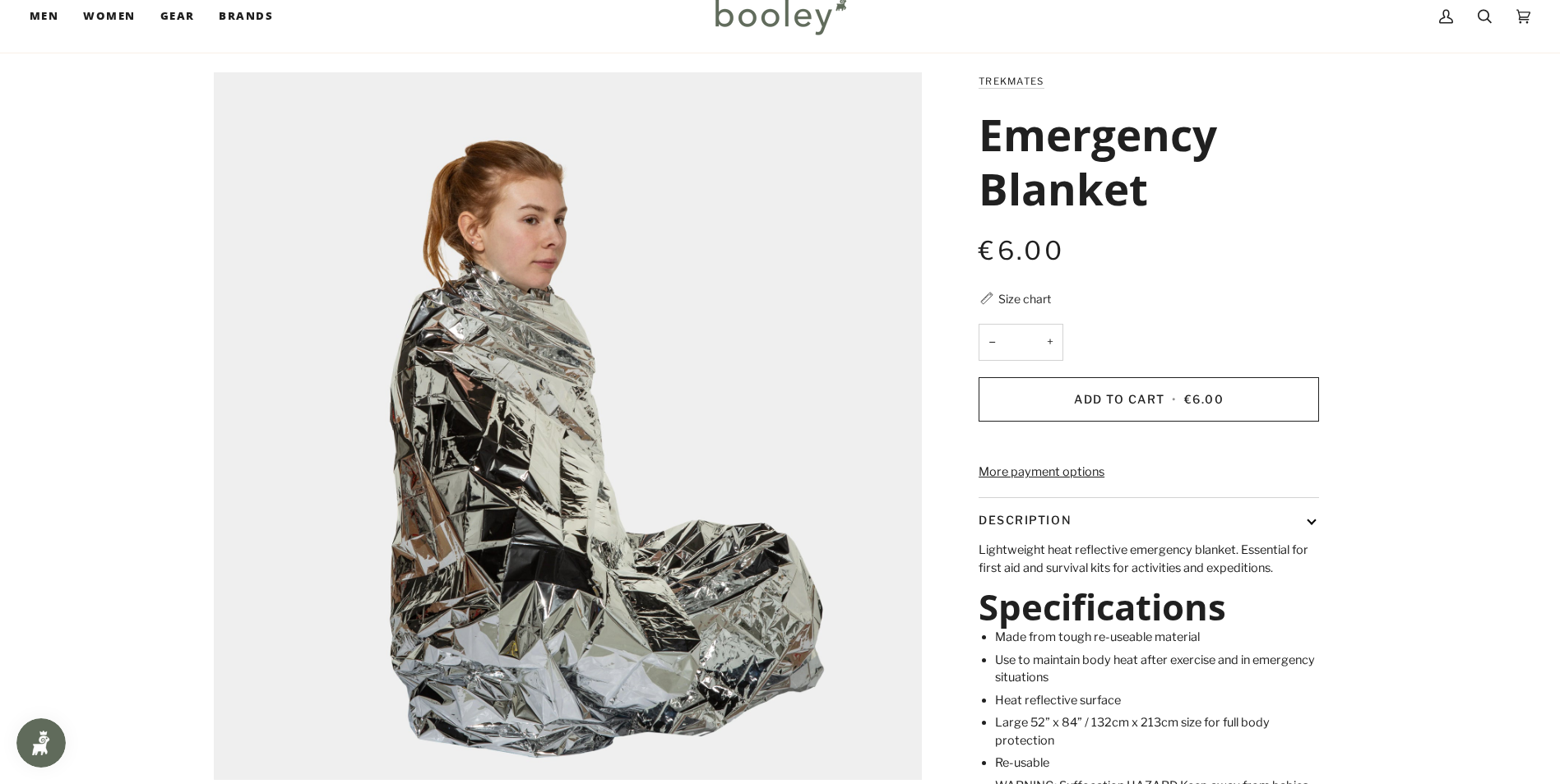
scroll to position [0, 0]
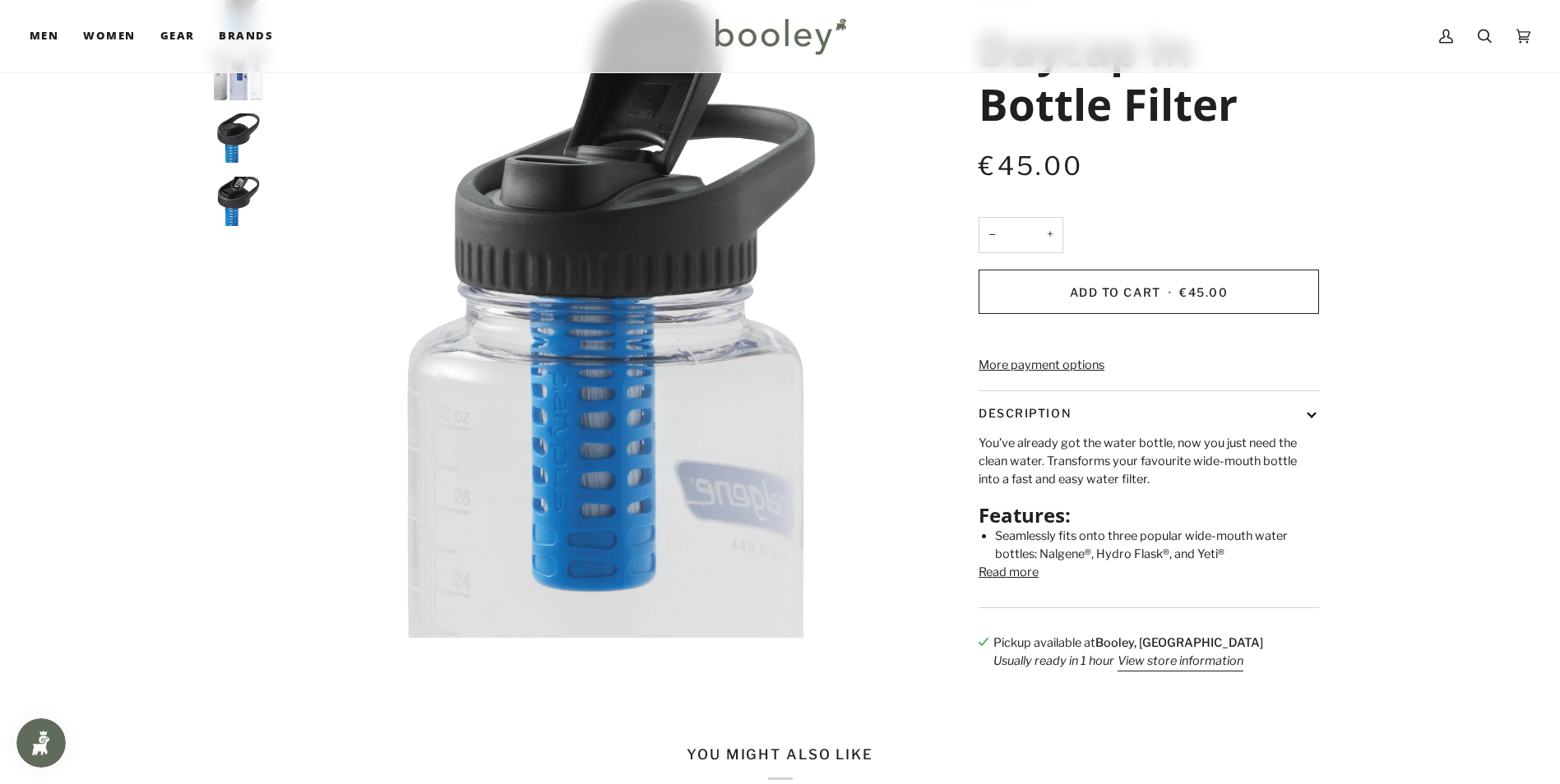
scroll to position [164, 0]
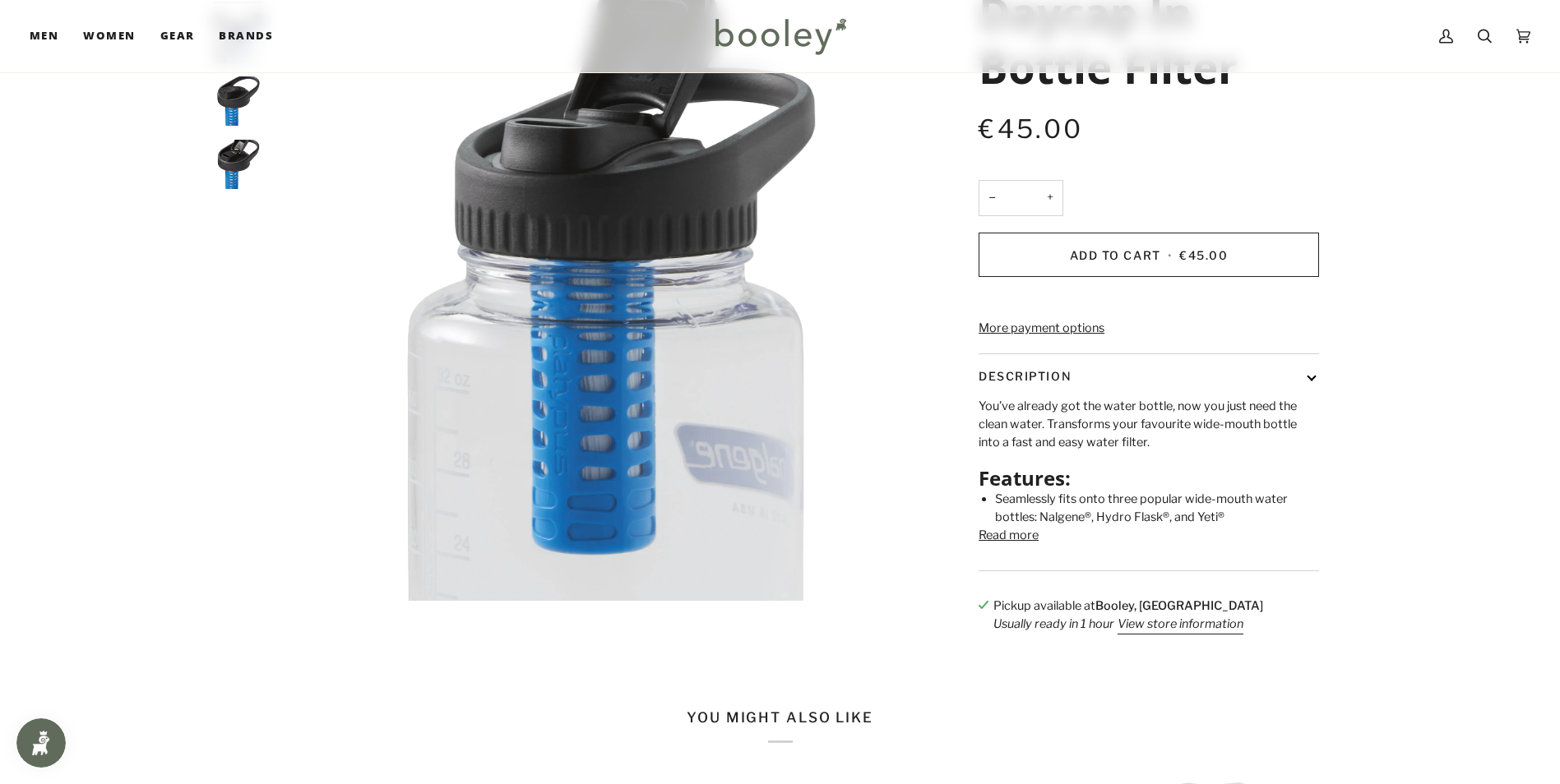
click at [1015, 545] on button "Read more" at bounding box center [1008, 536] width 60 height 18
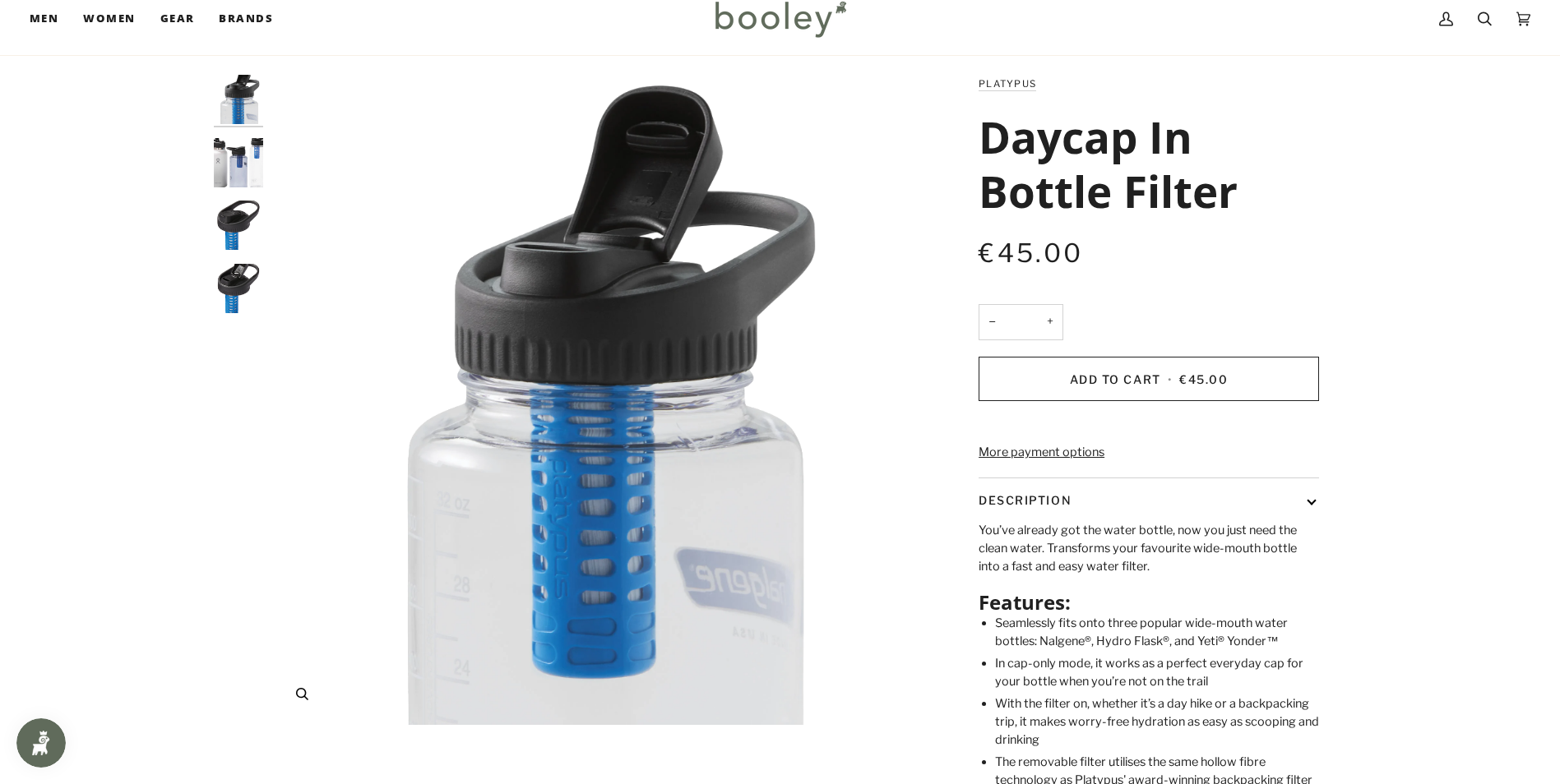
scroll to position [82, 0]
